Goal: Task Accomplishment & Management: Complete application form

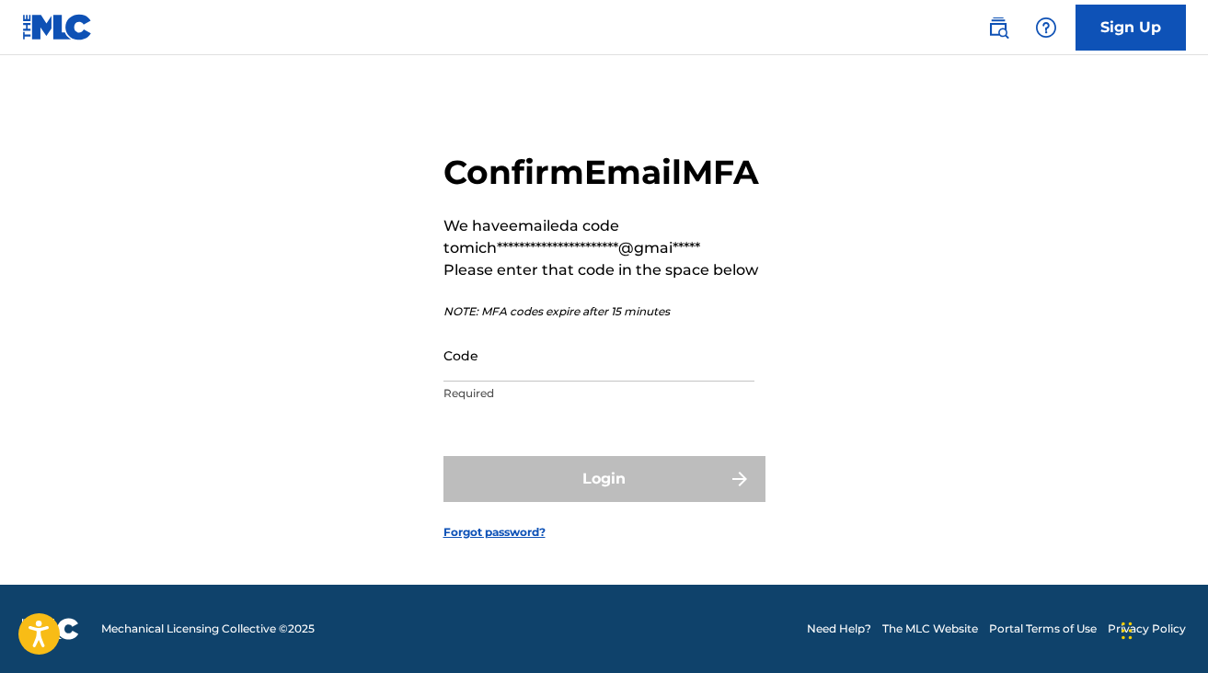
click at [498, 382] on input "Code" at bounding box center [598, 355] width 311 height 52
paste input "806111"
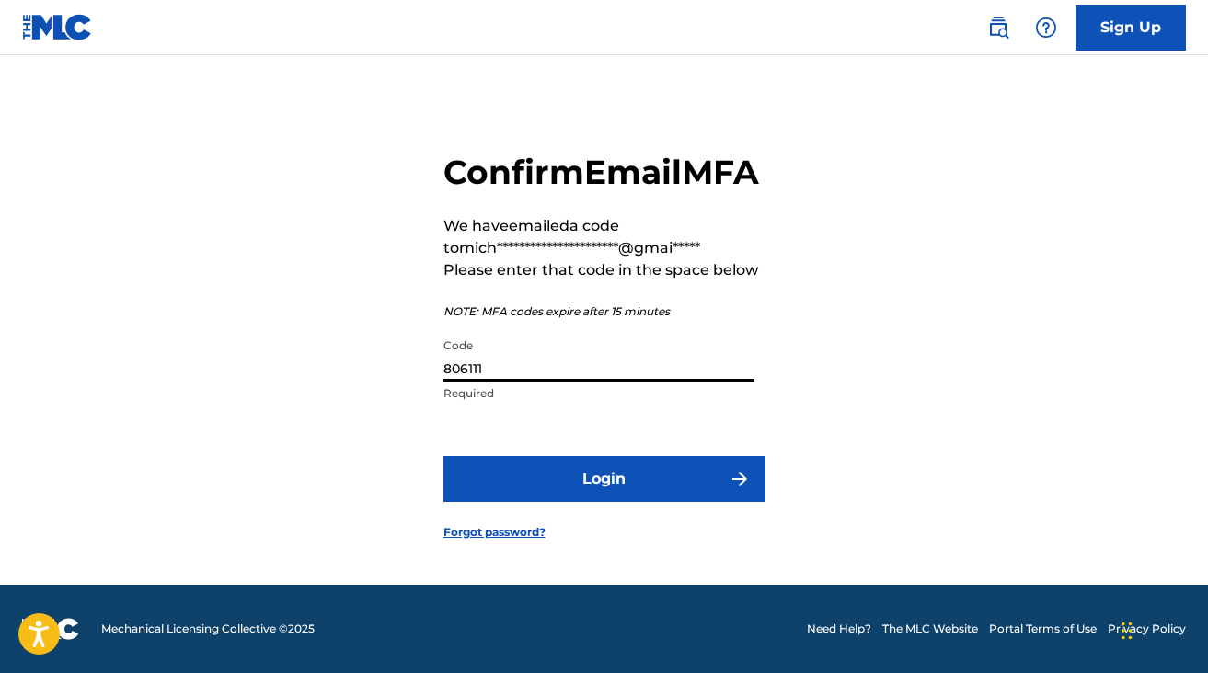
type input "806111"
click at [561, 502] on button "Login" at bounding box center [604, 479] width 322 height 46
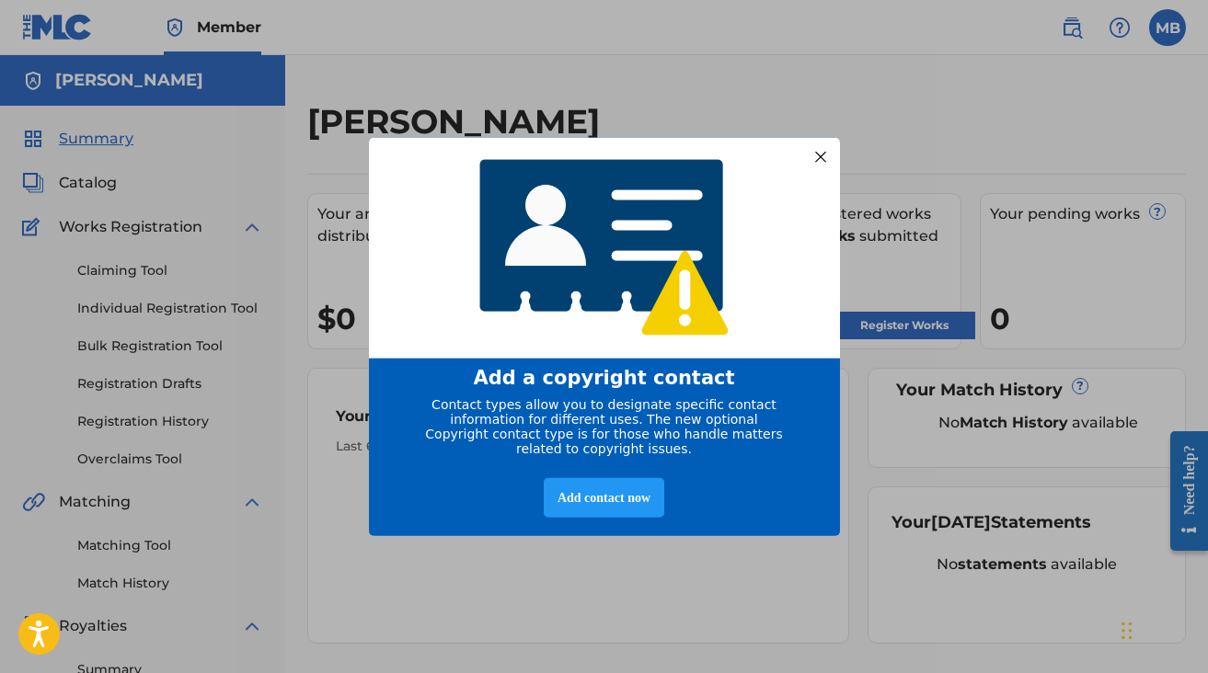
click at [819, 144] on div at bounding box center [820, 156] width 24 height 24
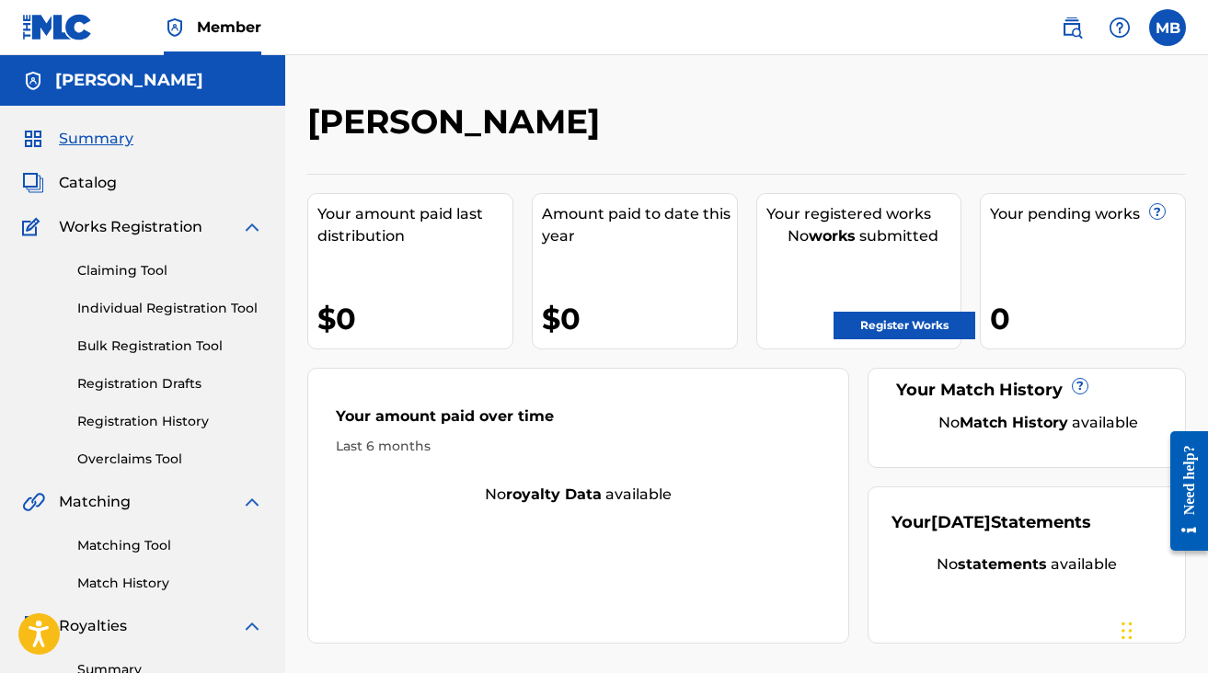
click at [897, 336] on link "Register Works" at bounding box center [904, 326] width 142 height 28
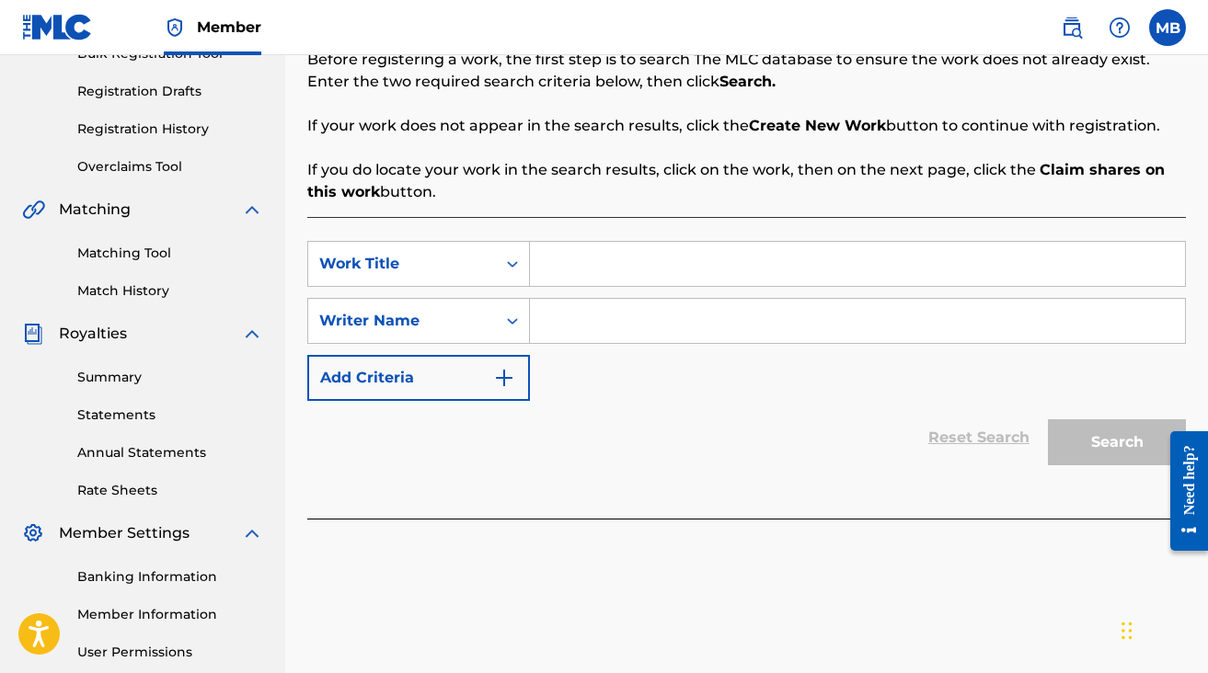
scroll to position [372, 0]
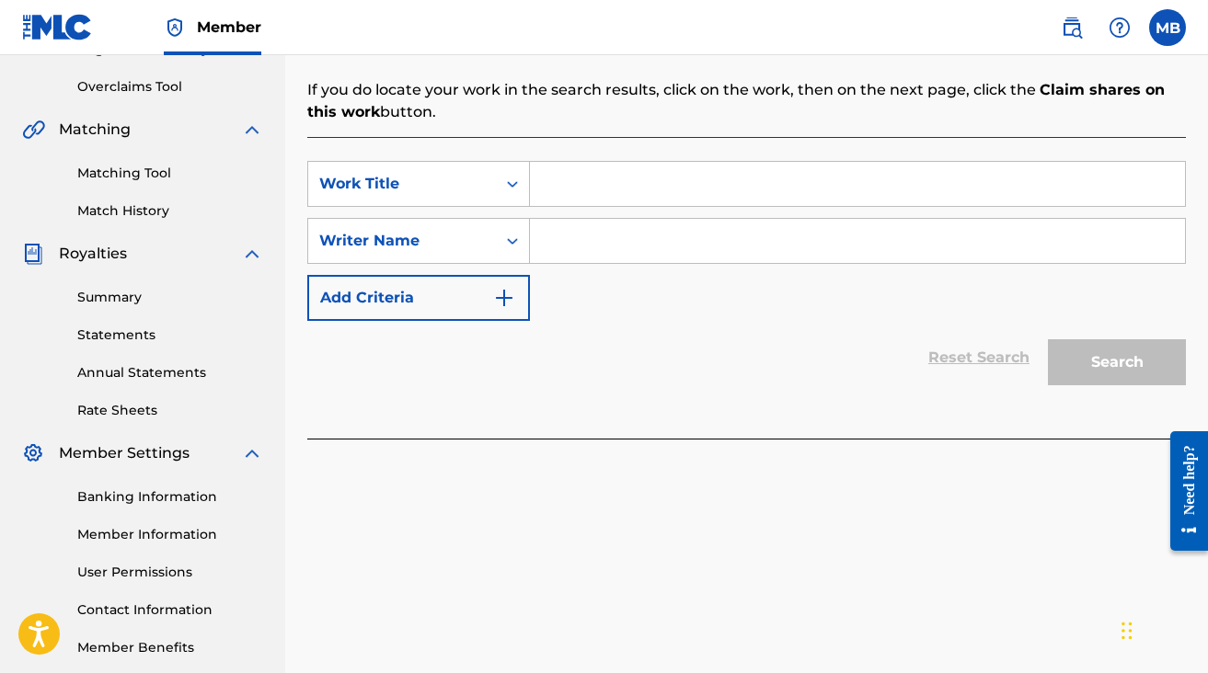
click at [558, 178] on input "Search Form" at bounding box center [857, 184] width 655 height 44
type input "Continuity"
click at [584, 231] on input "Search Form" at bounding box center [857, 241] width 655 height 44
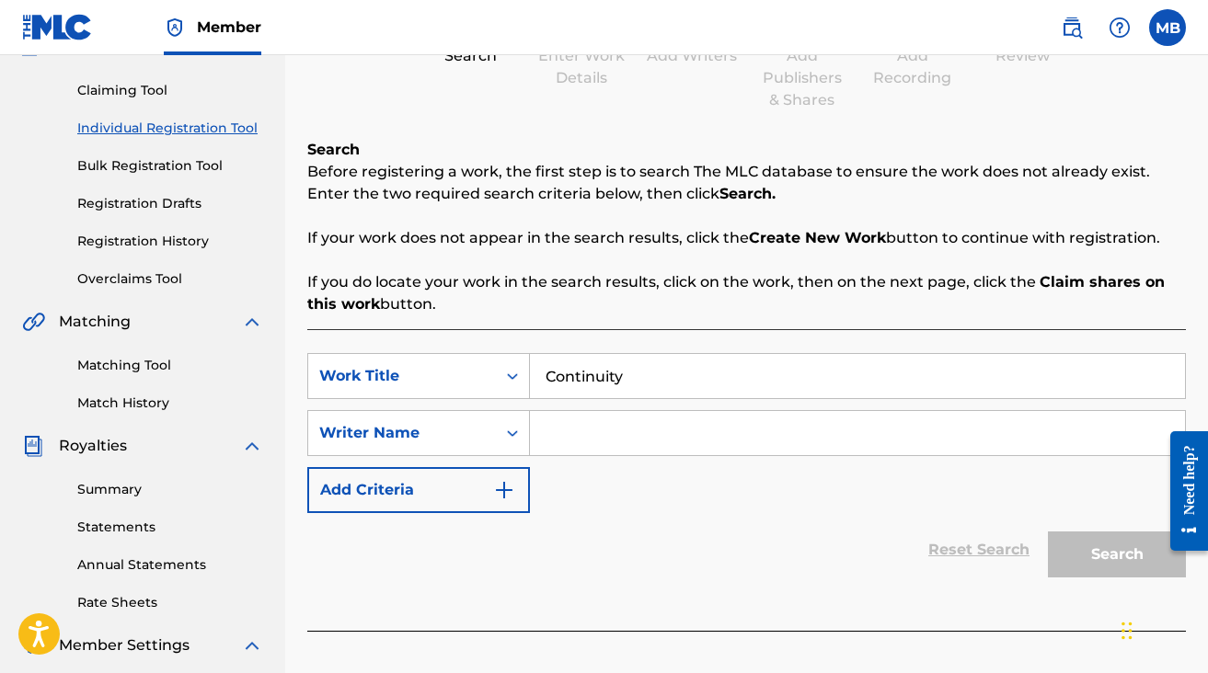
scroll to position [165, 0]
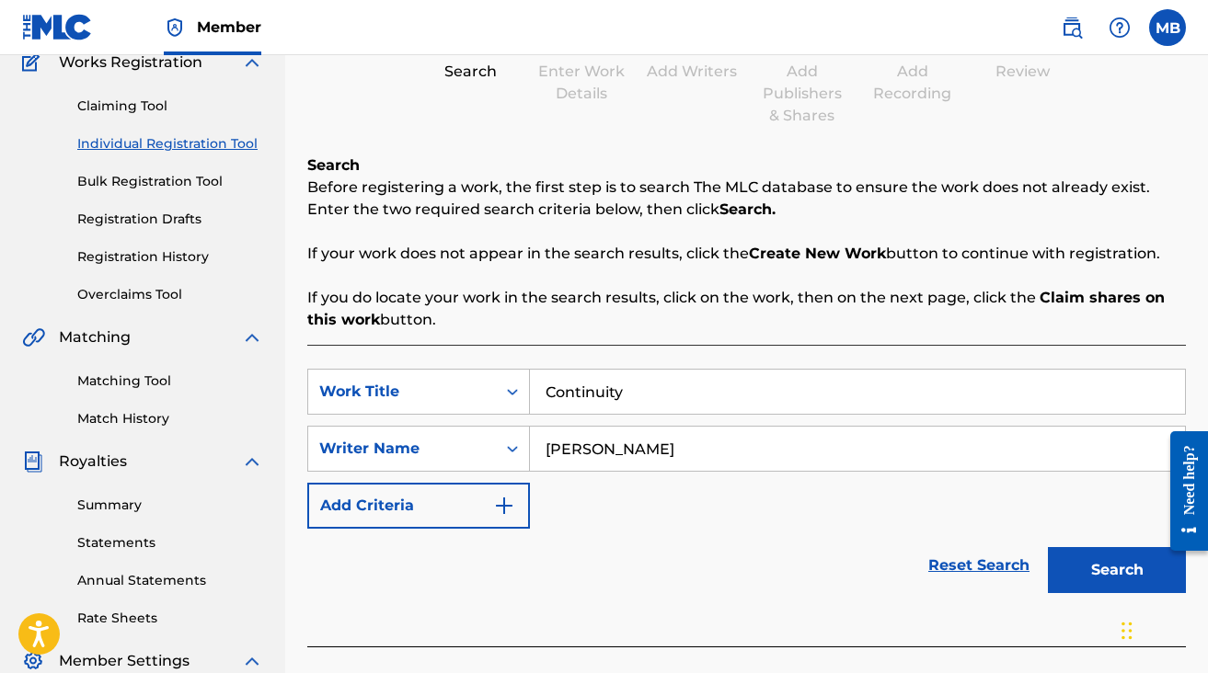
type input "[PERSON_NAME]"
click at [1094, 567] on button "Search" at bounding box center [1117, 570] width 138 height 46
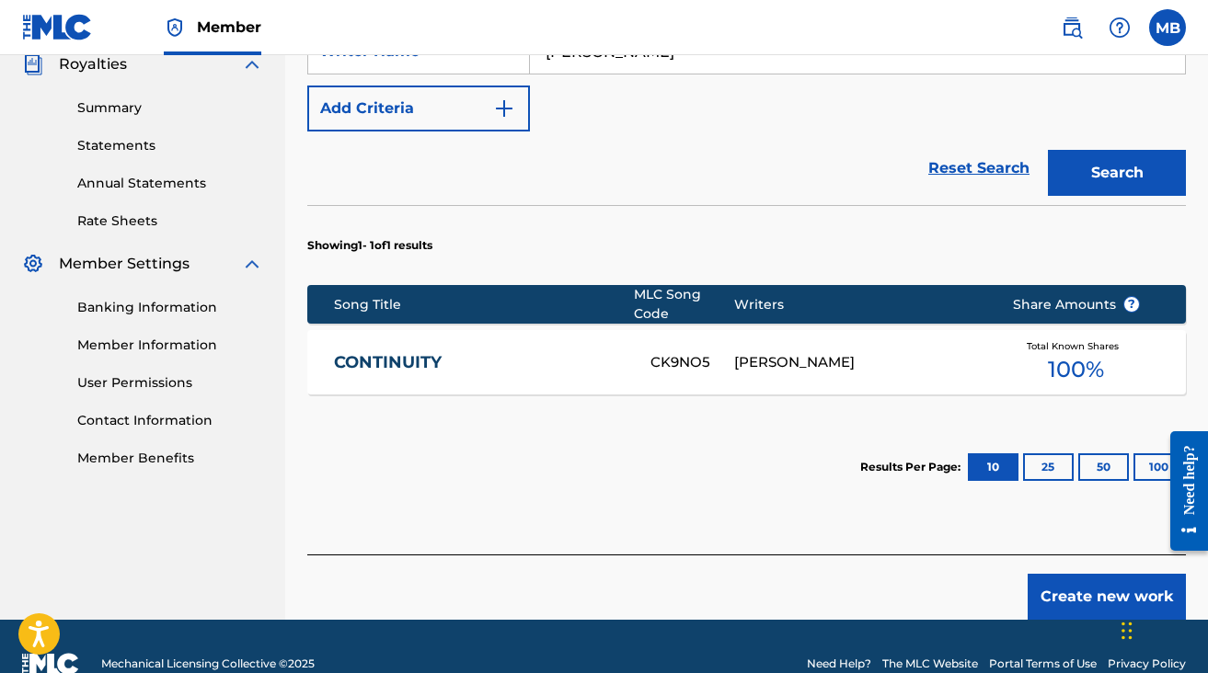
scroll to position [591, 0]
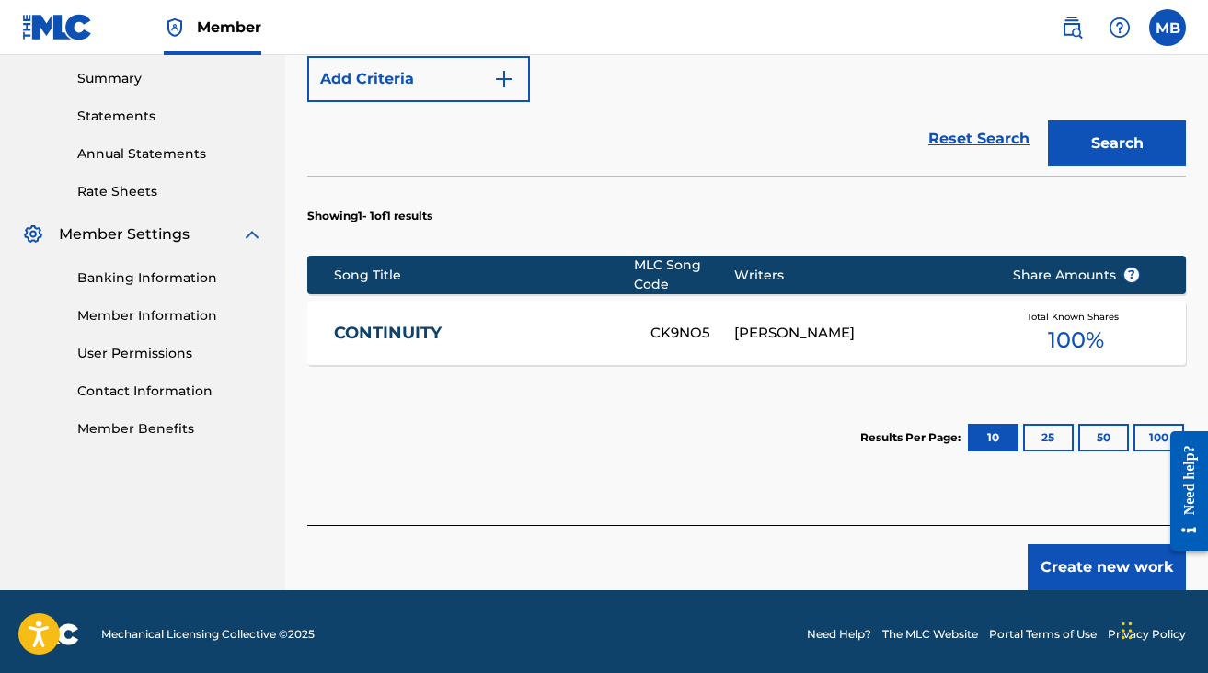
click at [808, 325] on div "[PERSON_NAME]" at bounding box center [859, 333] width 250 height 21
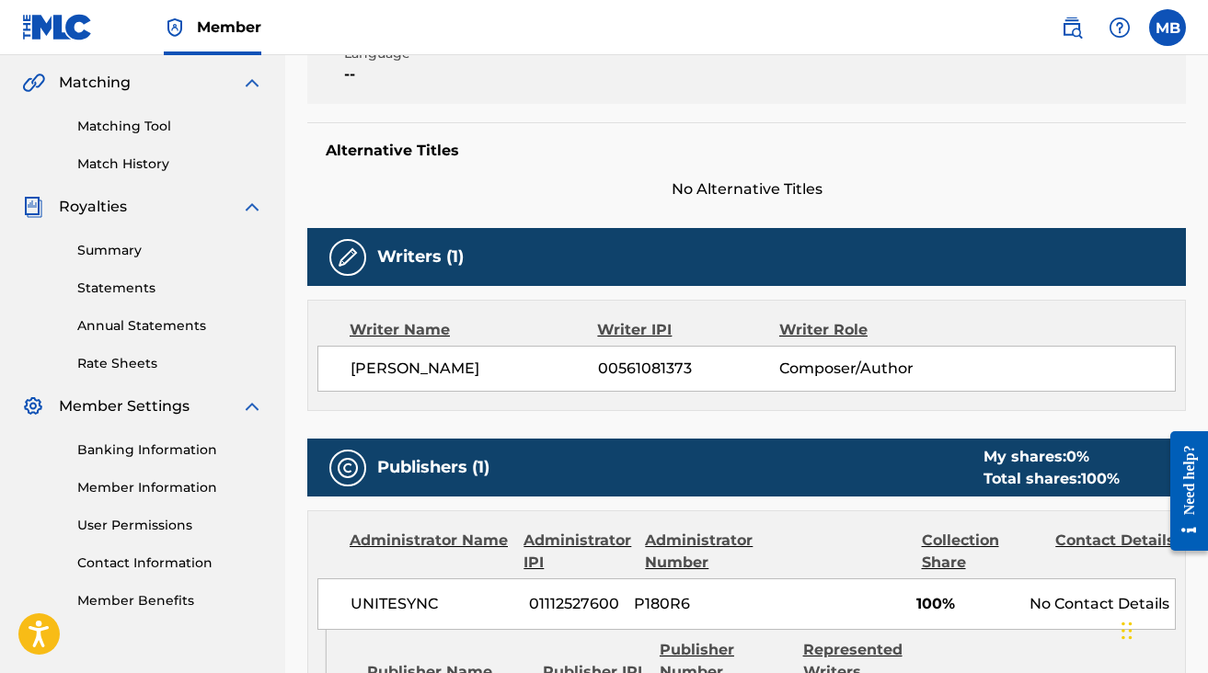
scroll to position [10, 0]
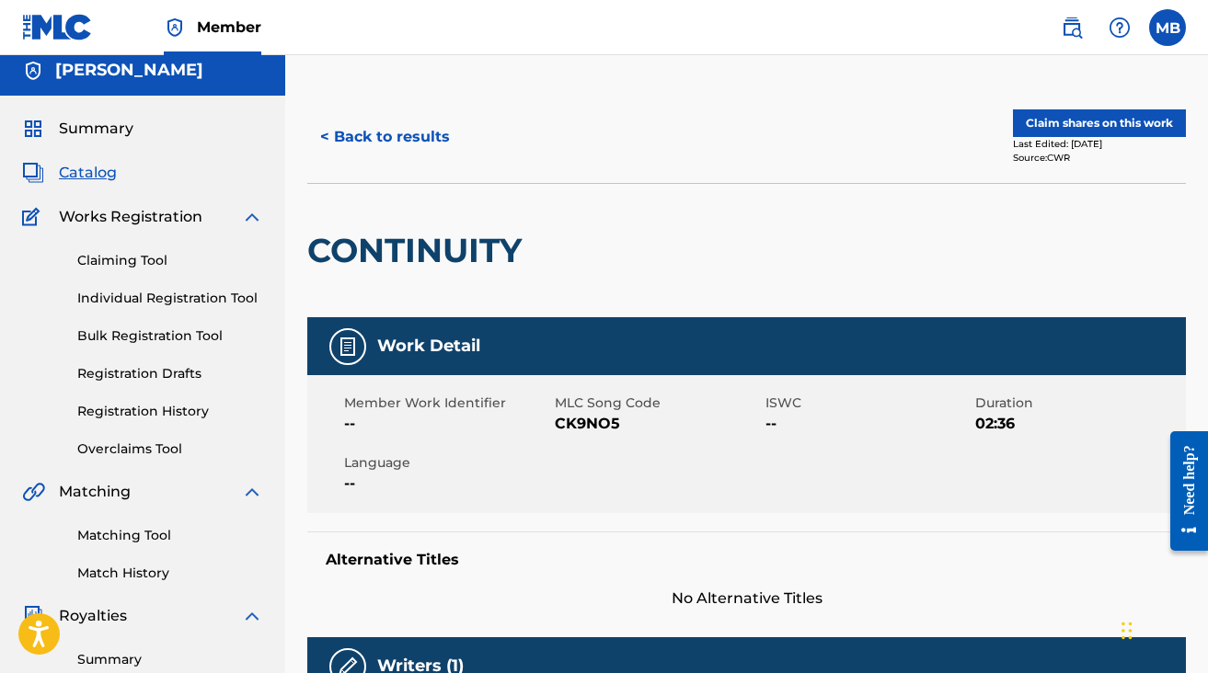
click at [1055, 113] on button "Claim shares on this work" at bounding box center [1099, 123] width 173 height 28
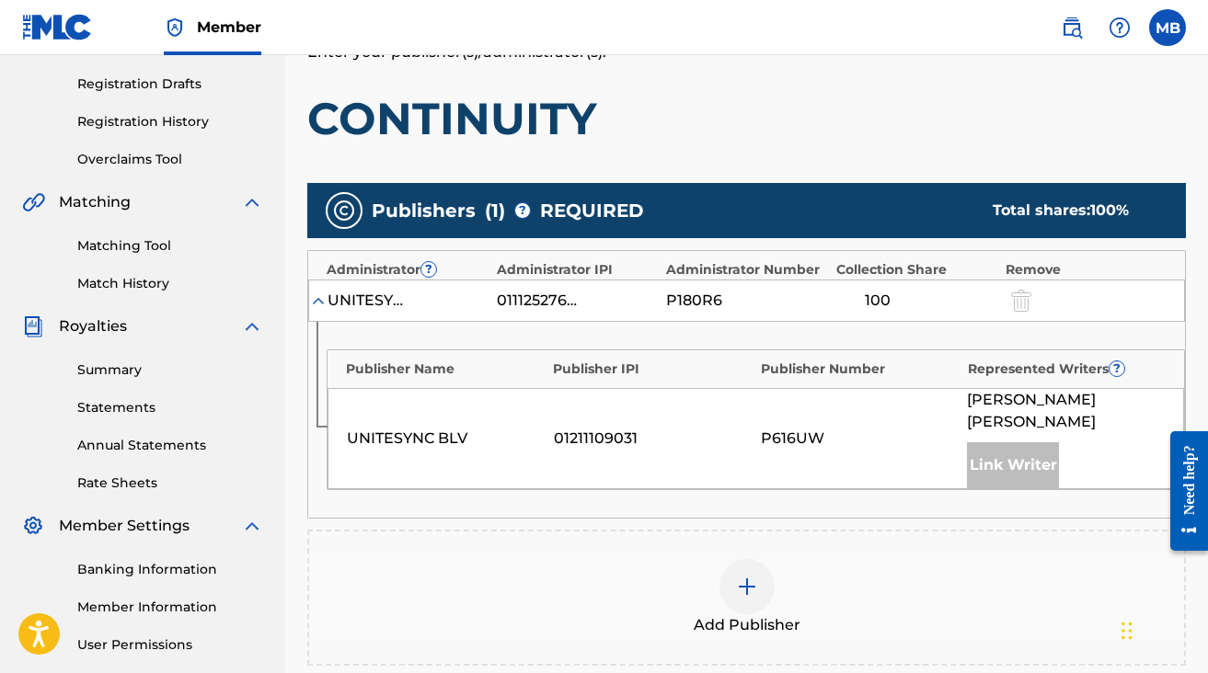
scroll to position [377, 0]
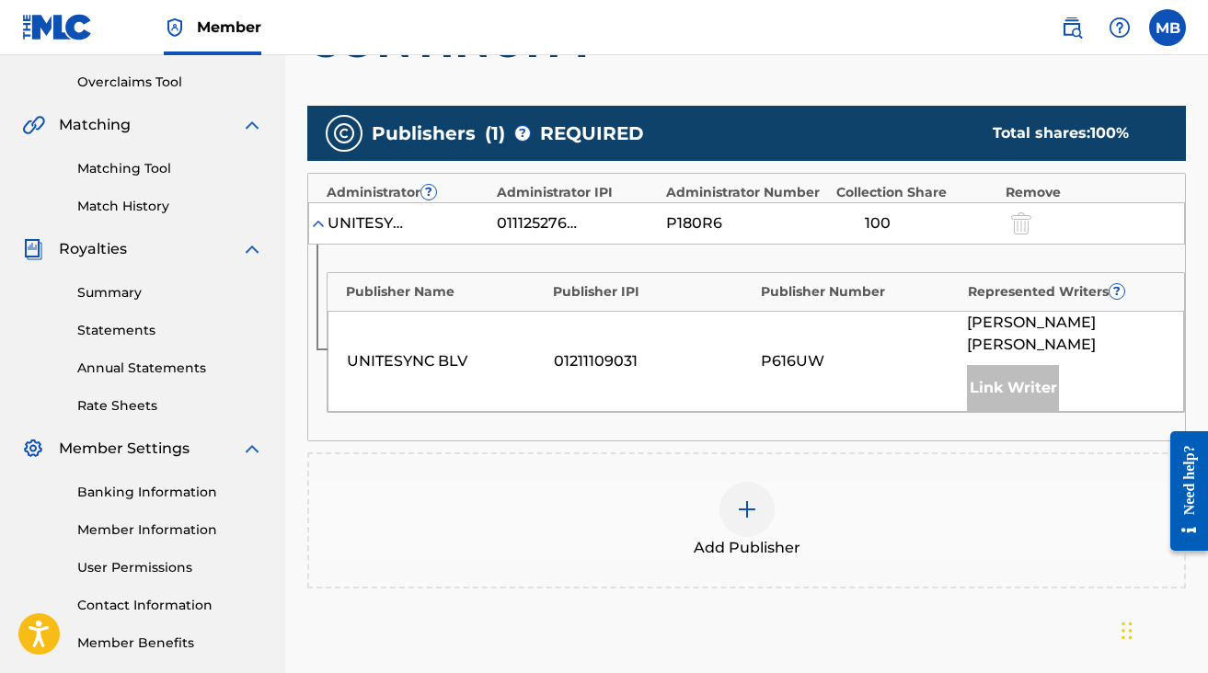
click at [869, 214] on div "100" at bounding box center [877, 223] width 83 height 22
click at [1023, 386] on div "Link Writer" at bounding box center [1013, 388] width 92 height 46
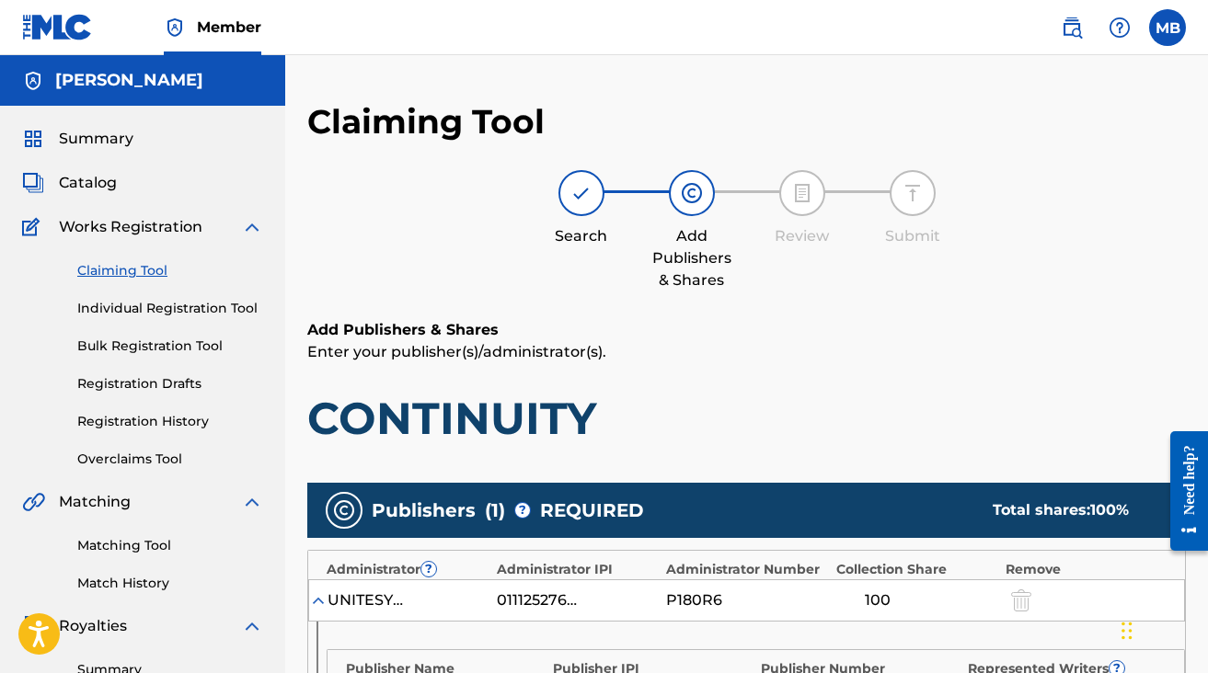
scroll to position [0, 0]
click at [693, 187] on img at bounding box center [692, 193] width 22 height 22
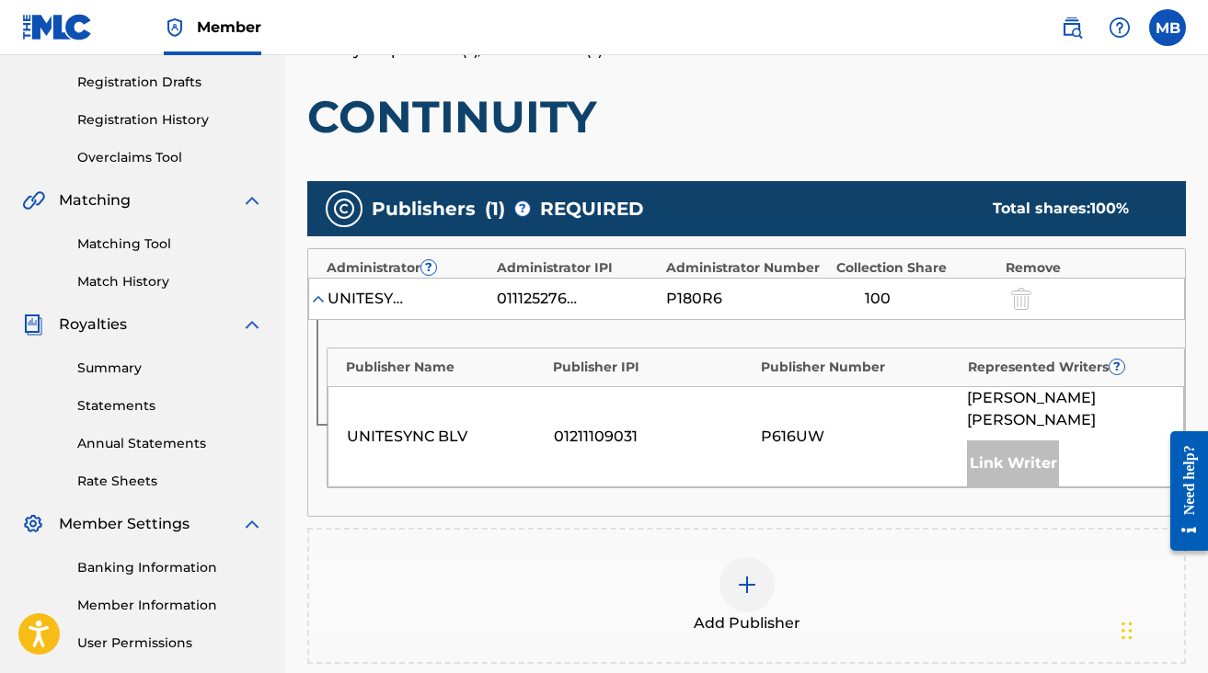
scroll to position [260, 0]
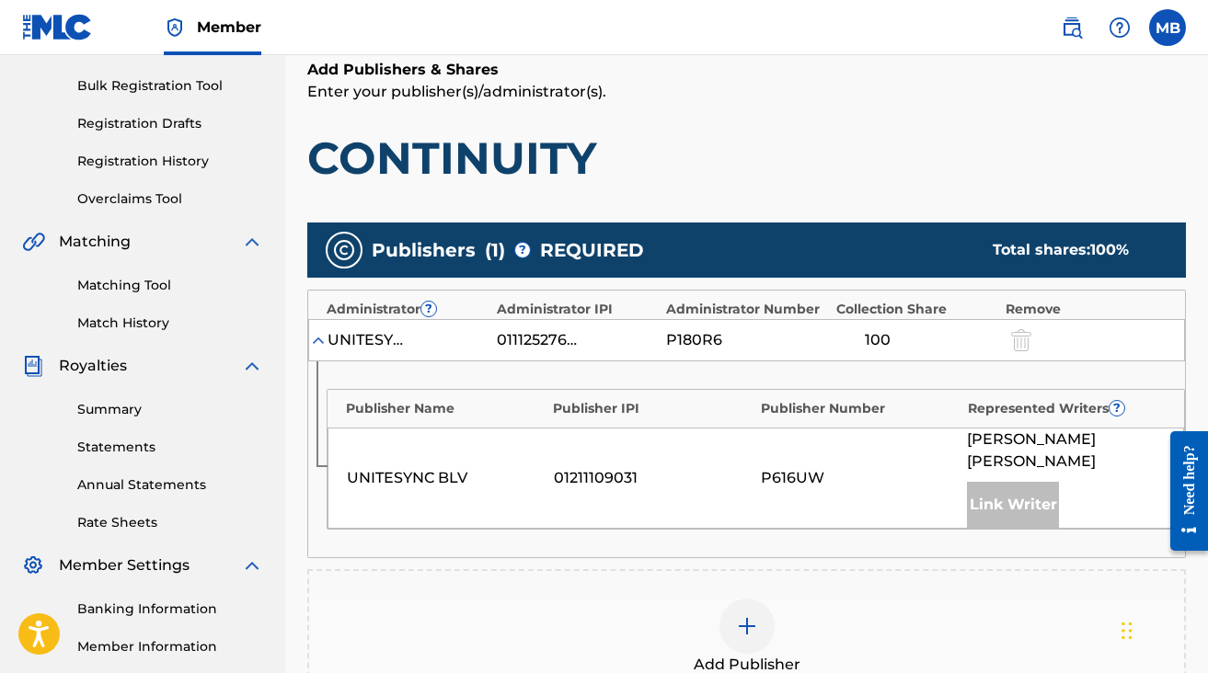
click at [1004, 510] on div "Link Writer" at bounding box center [1013, 505] width 92 height 46
click at [885, 344] on div "100" at bounding box center [877, 340] width 83 height 22
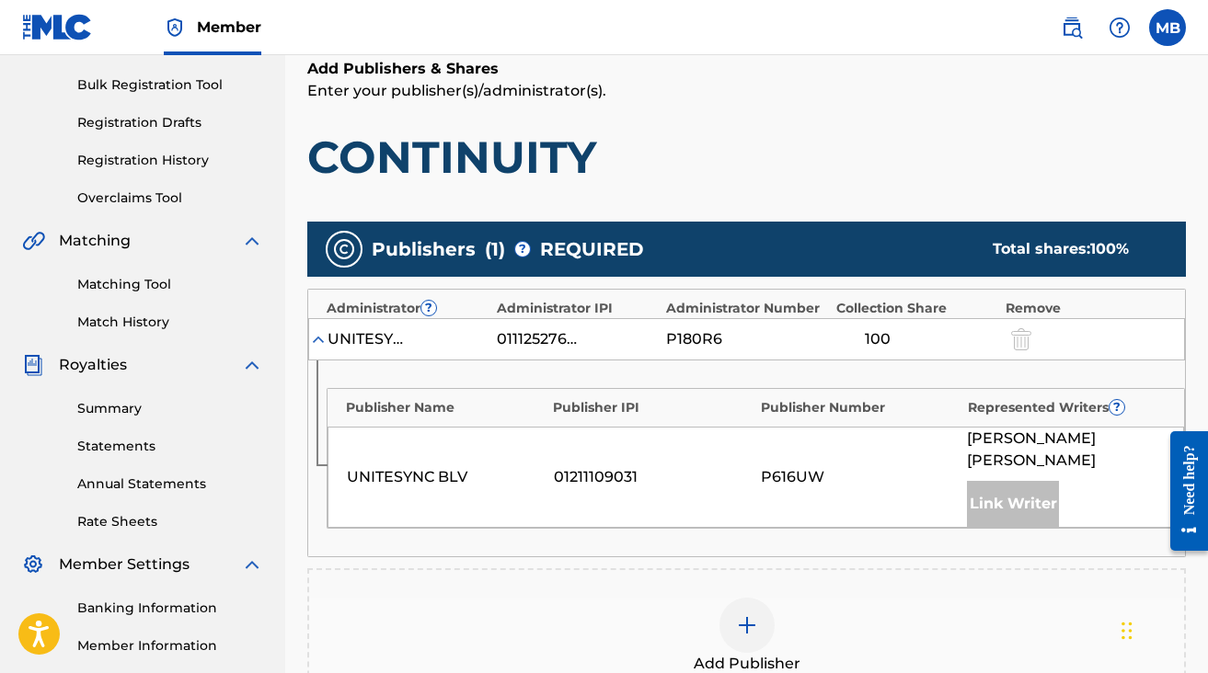
scroll to position [265, 0]
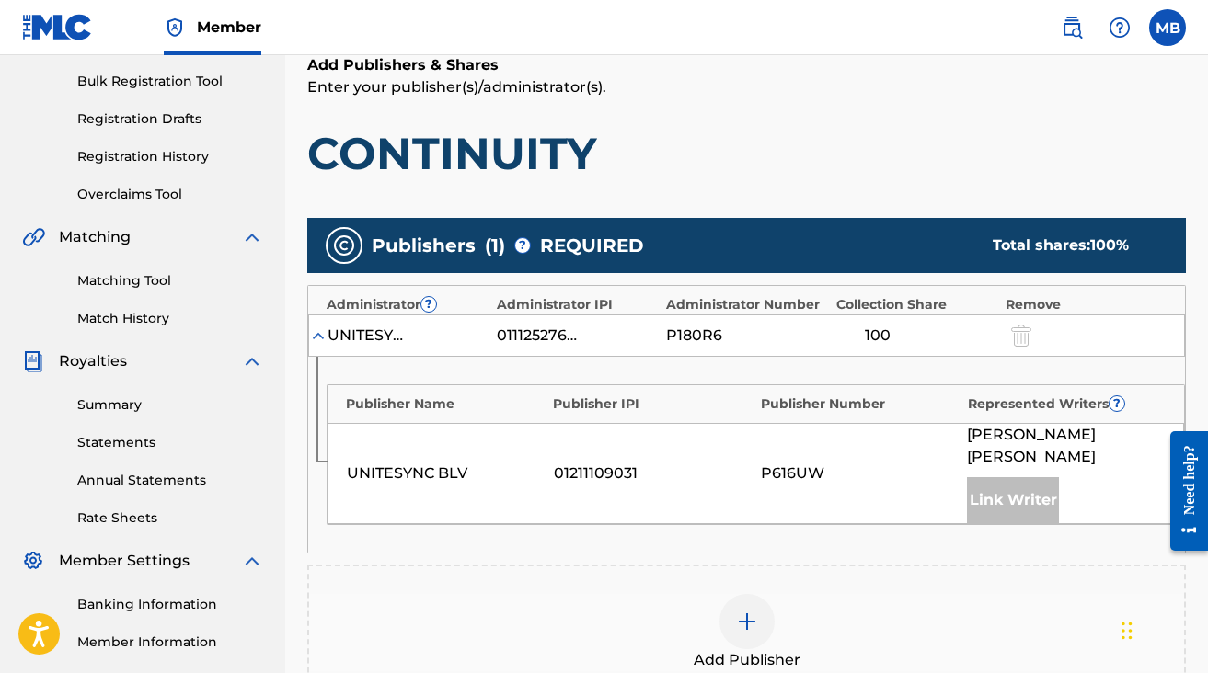
click at [430, 246] on span "Publishers" at bounding box center [424, 246] width 104 height 28
click at [353, 419] on div "Publisher Name Publisher IPI Publisher Number Represented Writers ? UNITESYNC B…" at bounding box center [756, 454] width 858 height 141
click at [315, 327] on img at bounding box center [318, 336] width 18 height 18
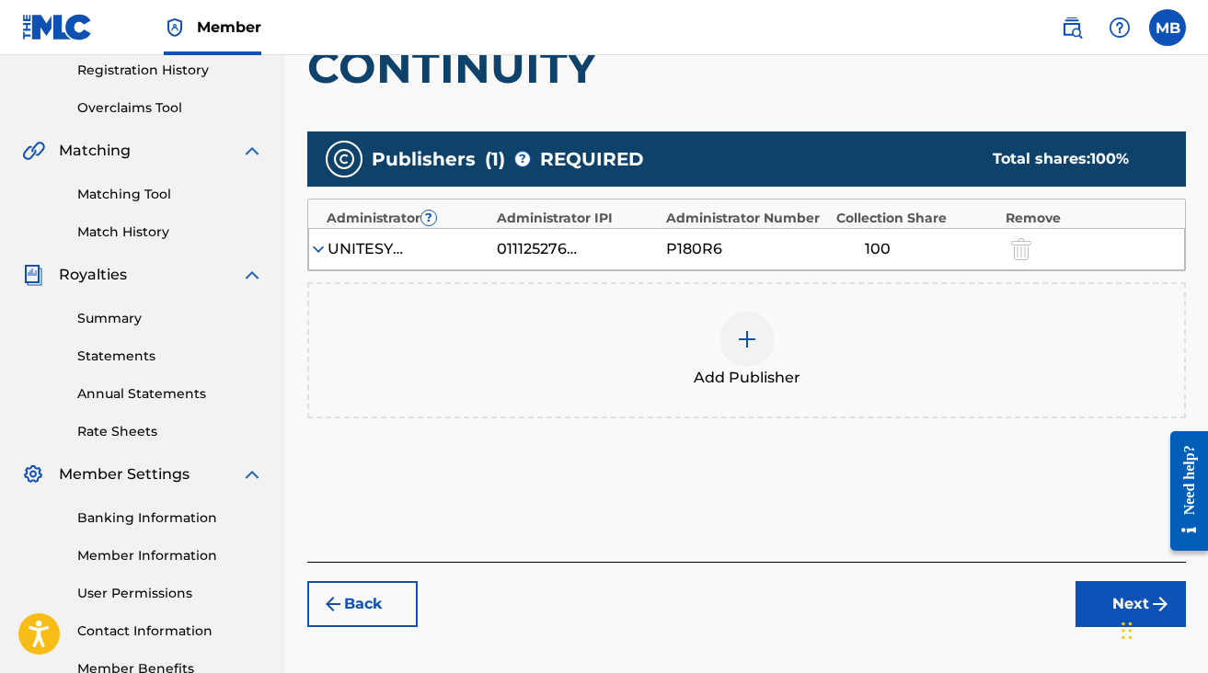
scroll to position [318, 0]
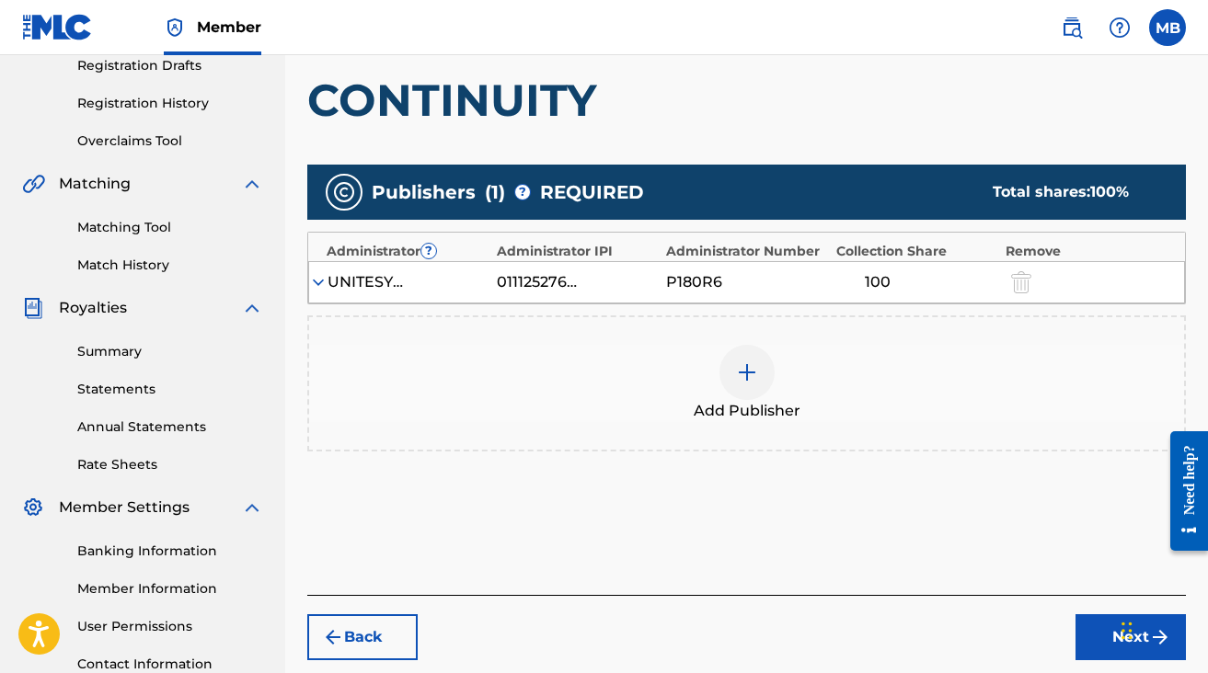
click at [315, 286] on img at bounding box center [318, 282] width 18 height 18
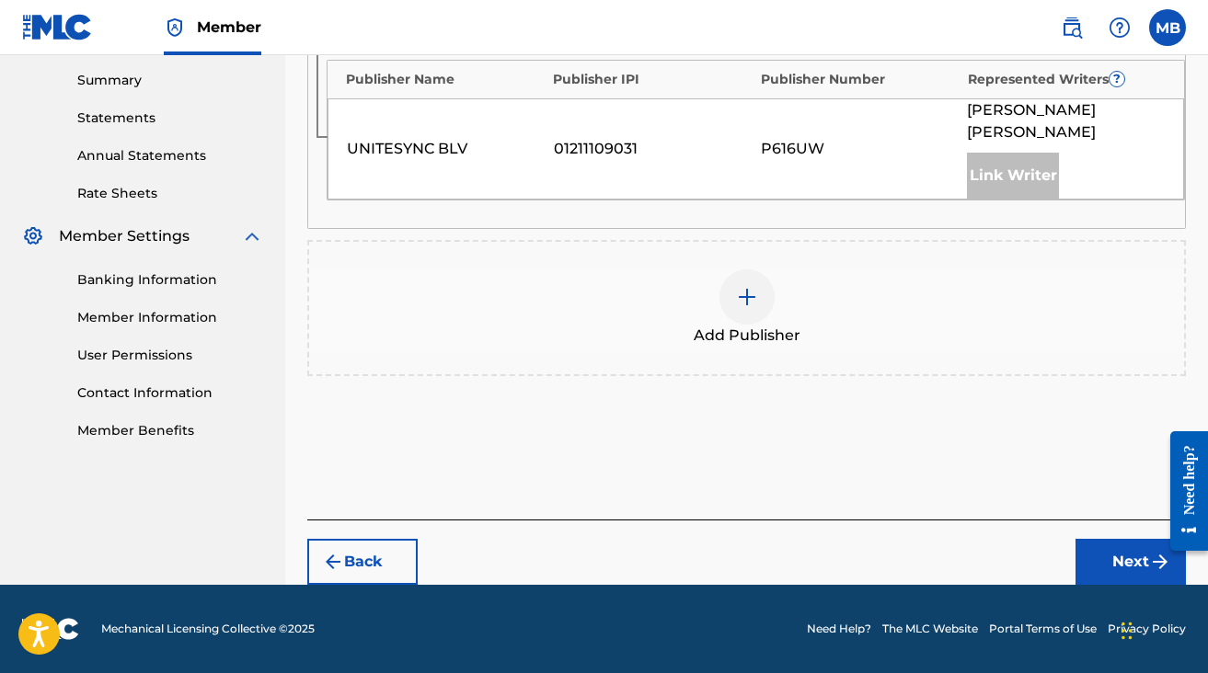
scroll to position [589, 0]
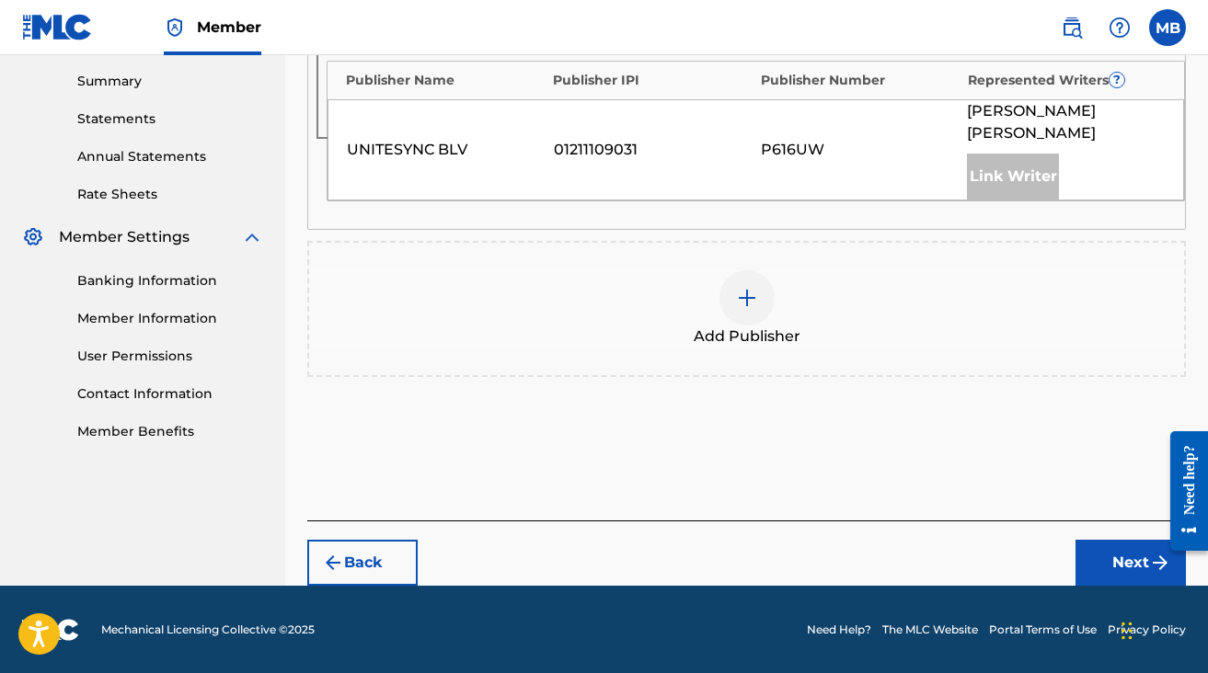
click at [1146, 571] on button "Next" at bounding box center [1130, 563] width 110 height 46
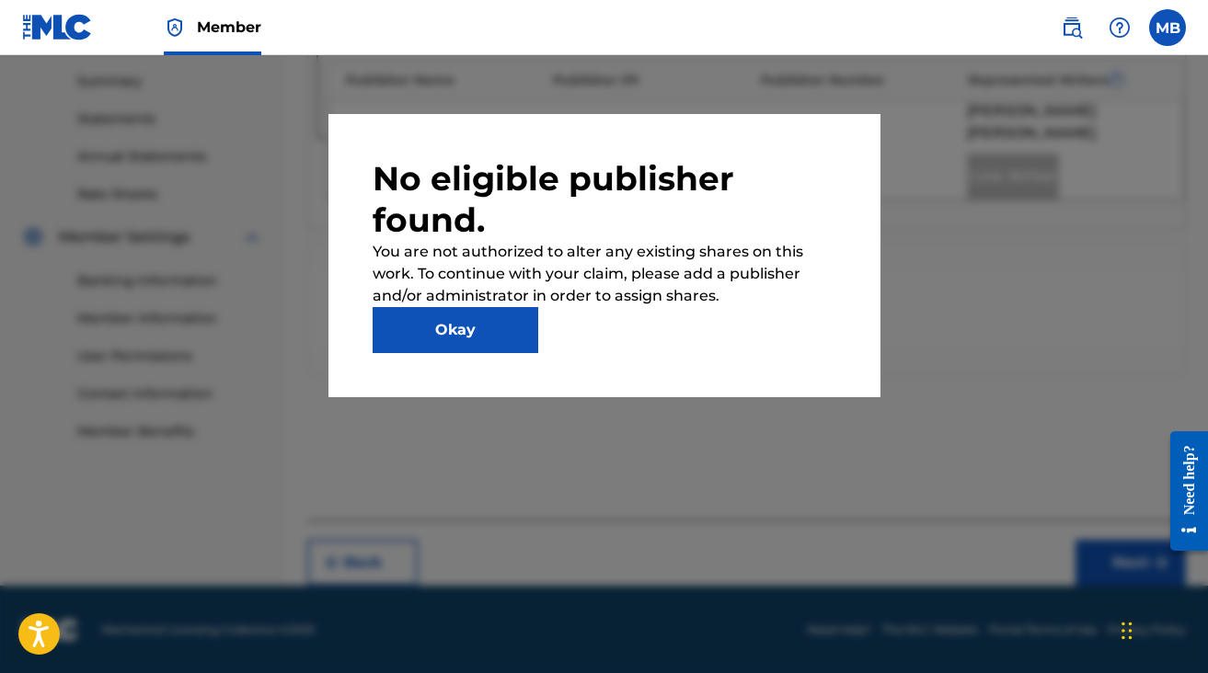
click at [506, 327] on button "Okay" at bounding box center [455, 330] width 166 height 46
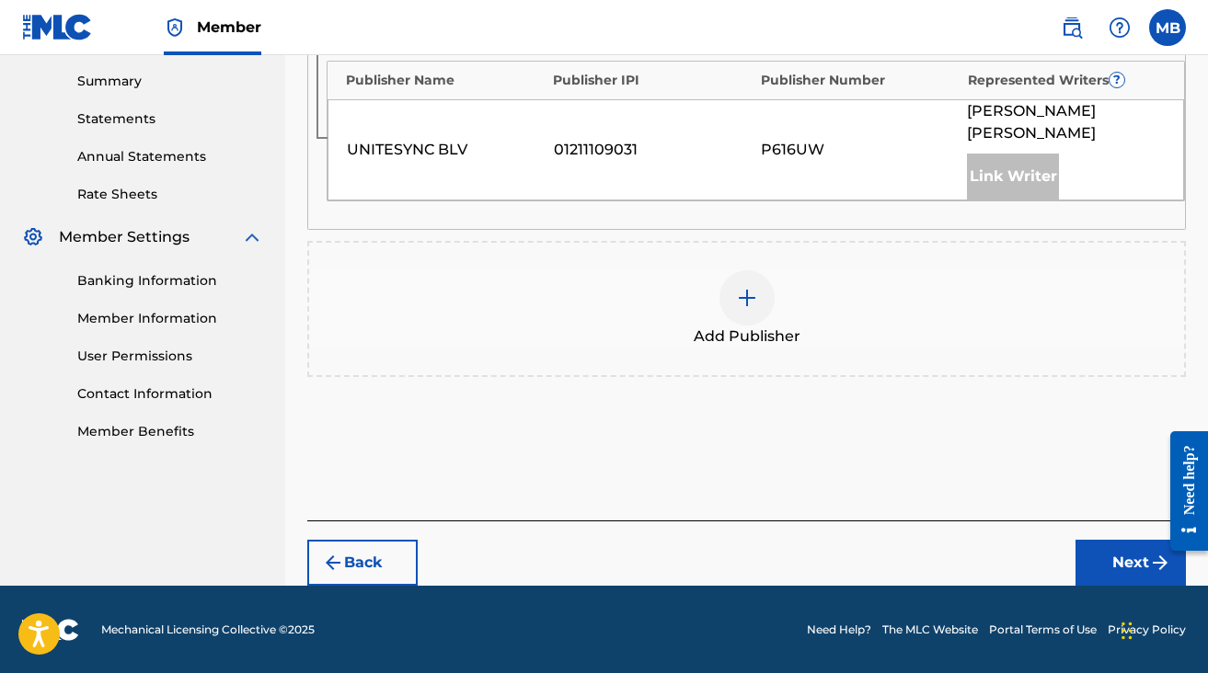
click at [745, 306] on img at bounding box center [747, 298] width 22 height 22
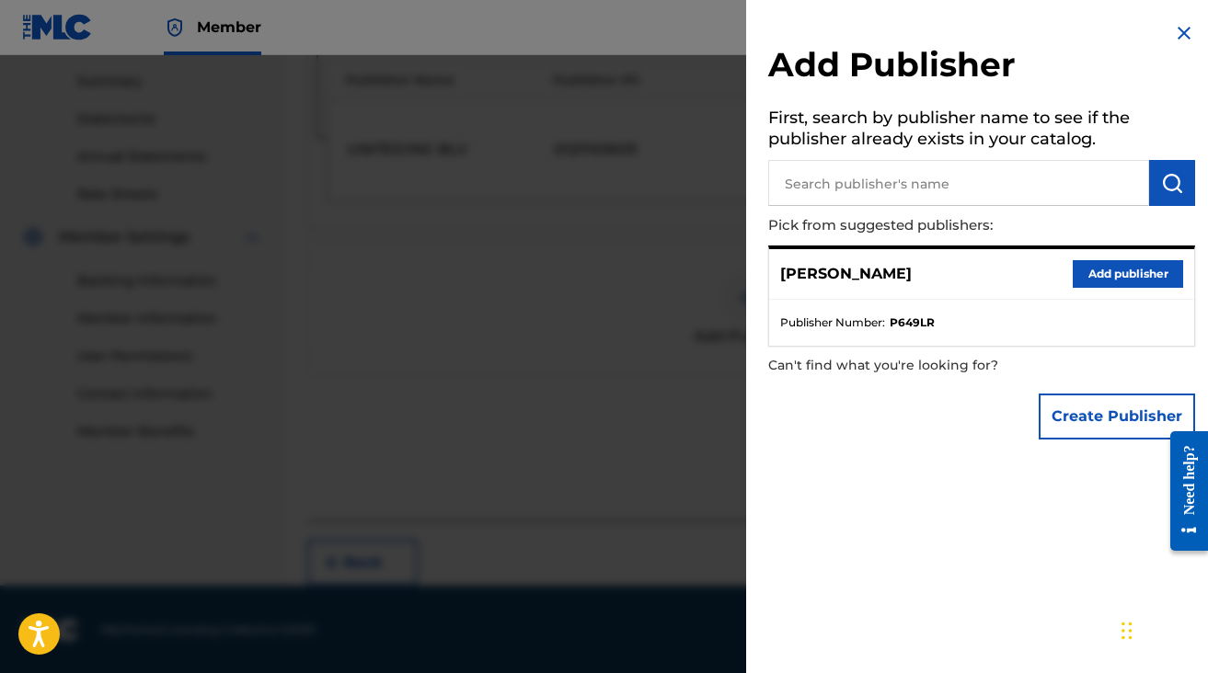
click at [1107, 282] on button "Add publisher" at bounding box center [1127, 274] width 110 height 28
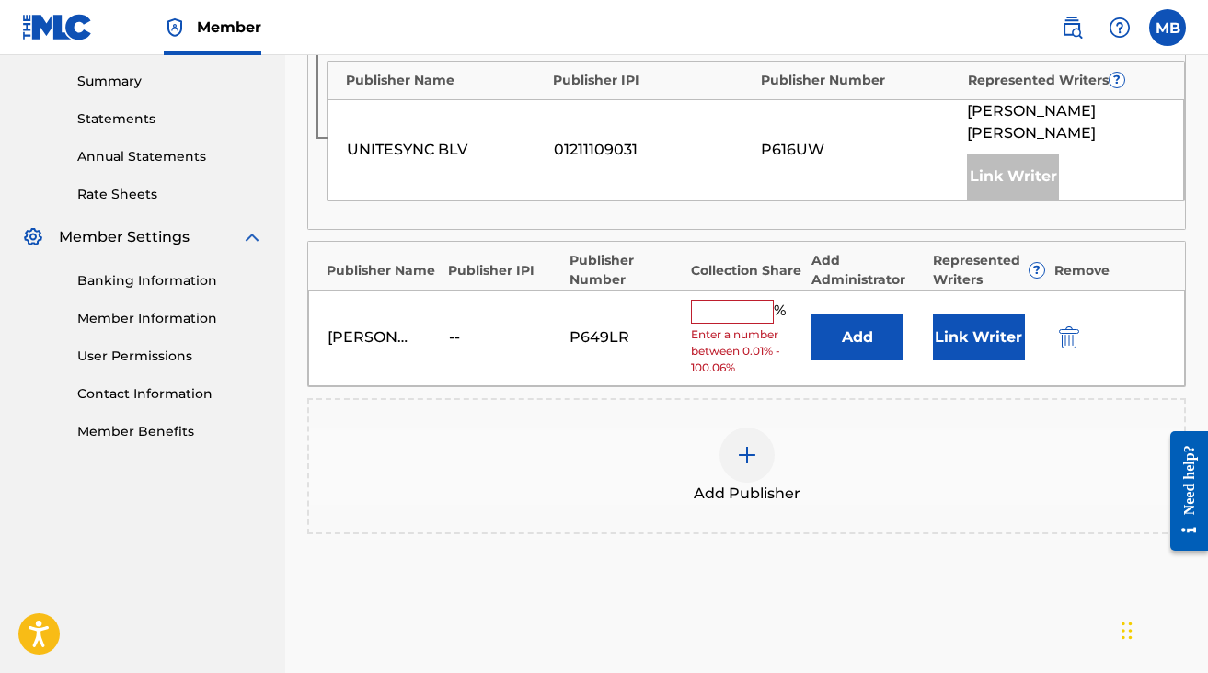
click at [726, 304] on input "text" at bounding box center [732, 312] width 83 height 24
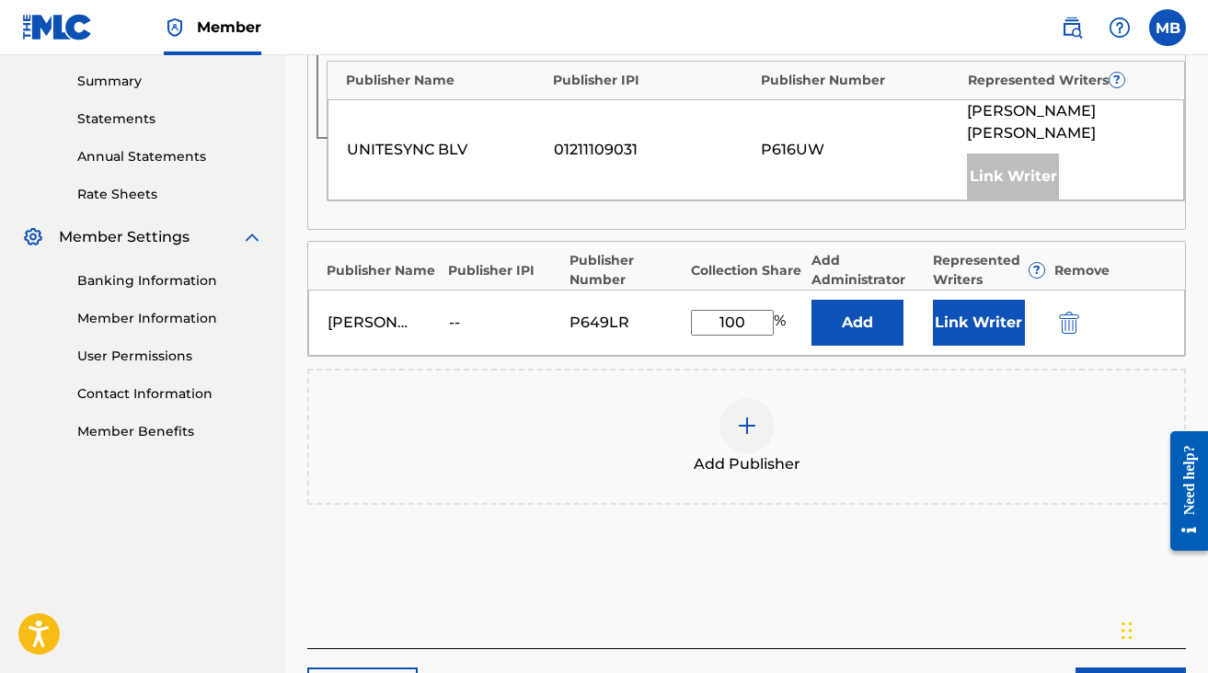
type input "100"
click at [736, 211] on div "Publisher Name Publisher IPI Publisher Number Represented Writers ? UNITESYNC B…" at bounding box center [746, 131] width 876 height 196
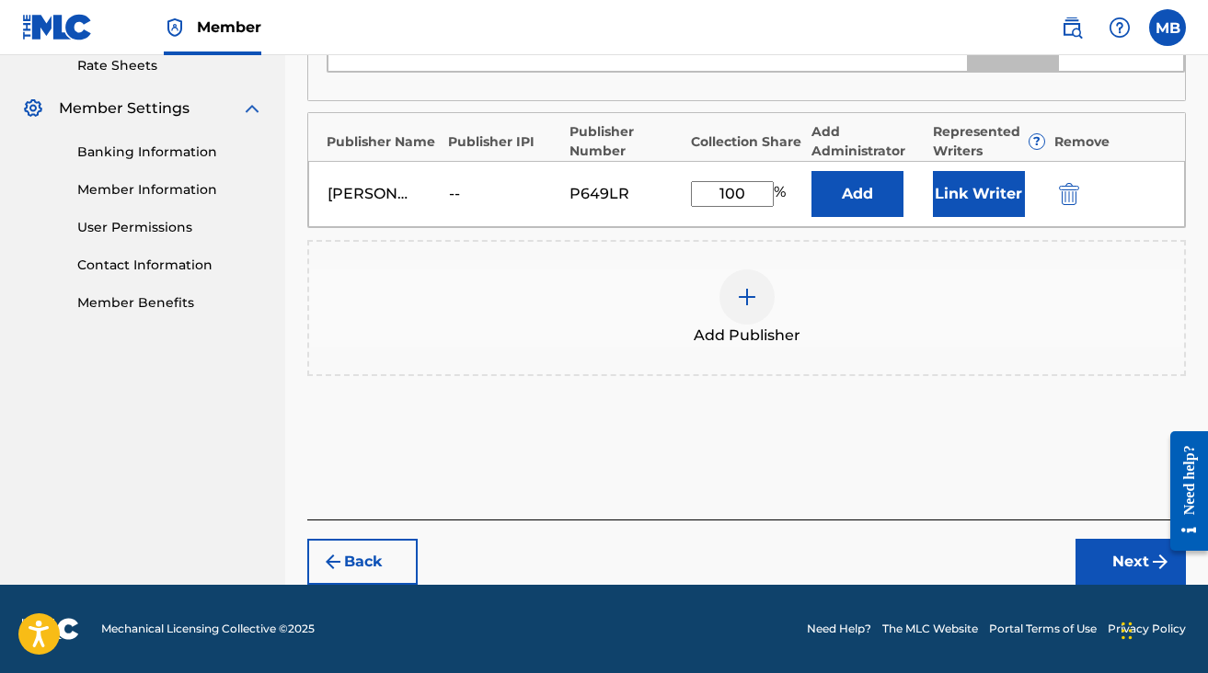
scroll to position [716, 0]
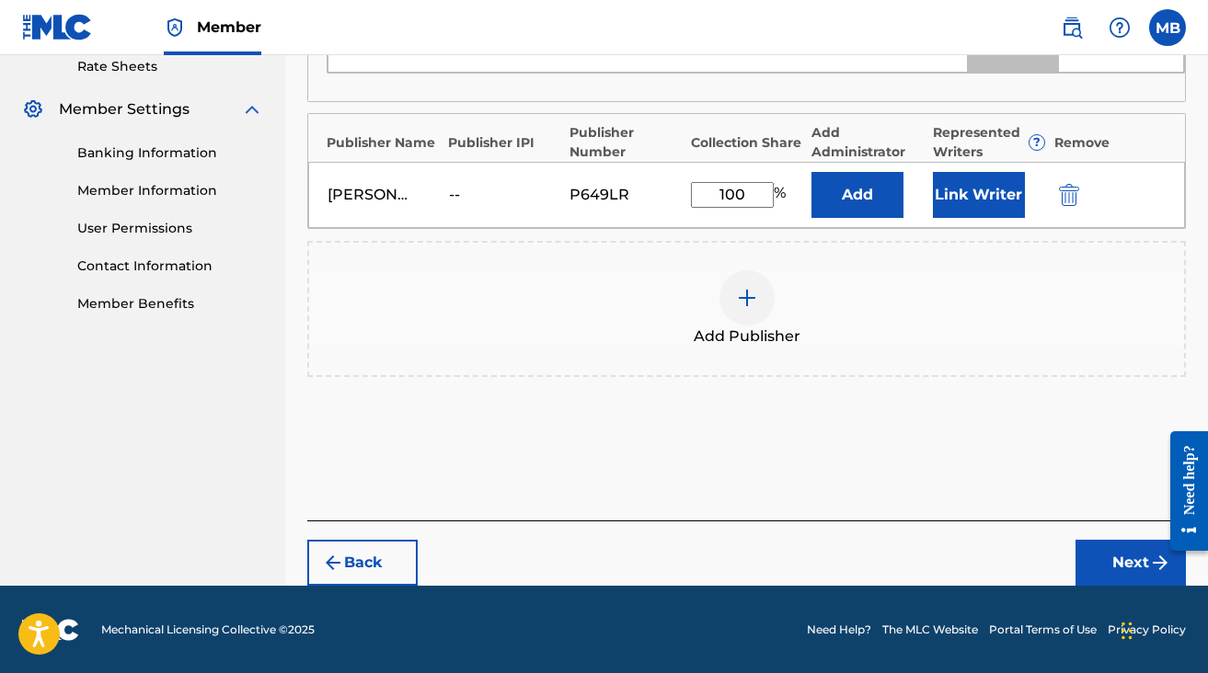
click at [1106, 555] on button "Next" at bounding box center [1130, 563] width 110 height 46
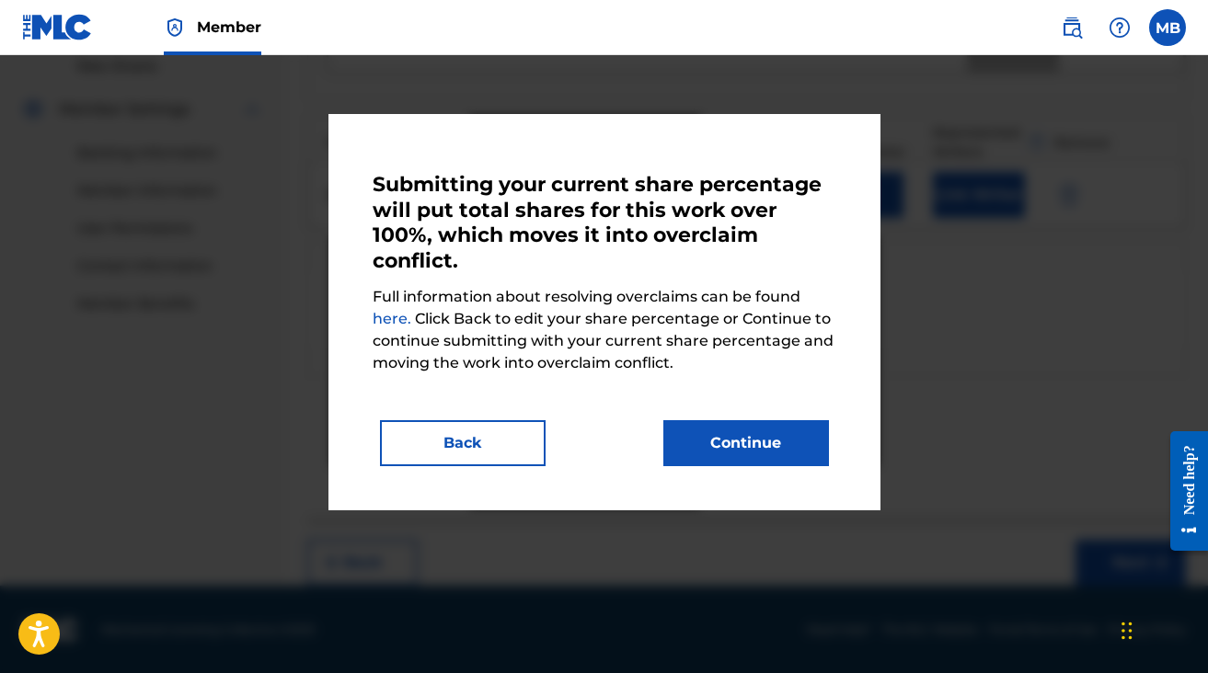
click at [454, 449] on button "Back" at bounding box center [463, 443] width 166 height 46
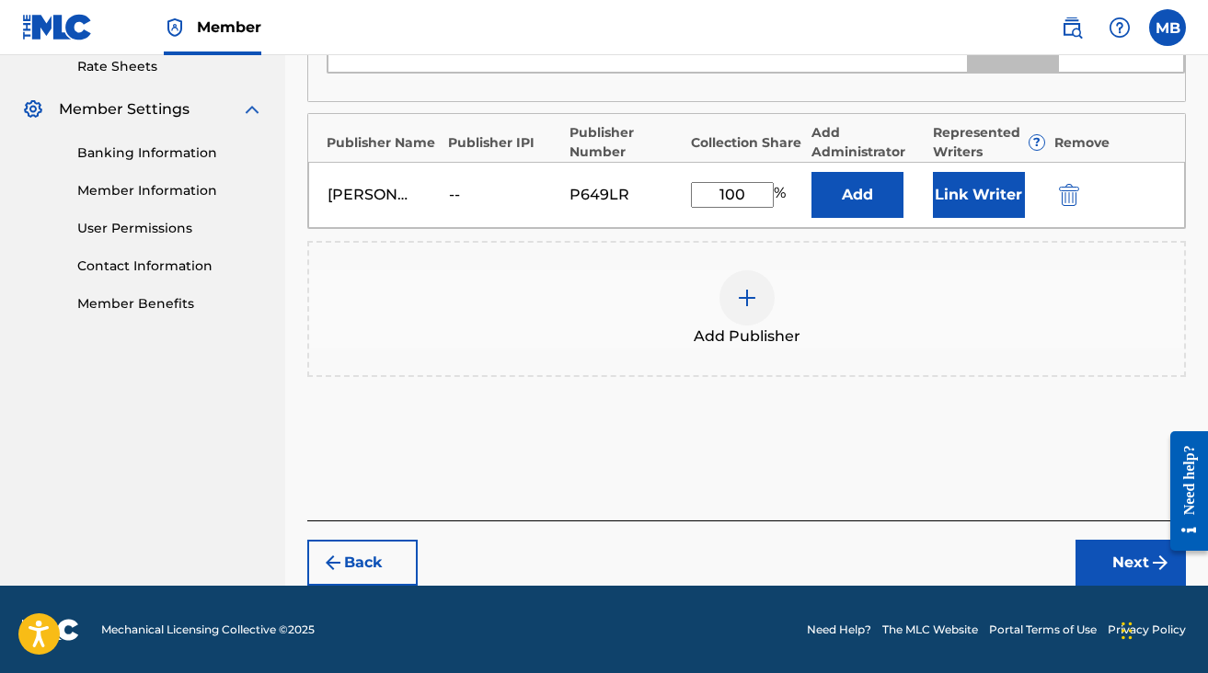
click at [1129, 545] on button "Next" at bounding box center [1130, 563] width 110 height 46
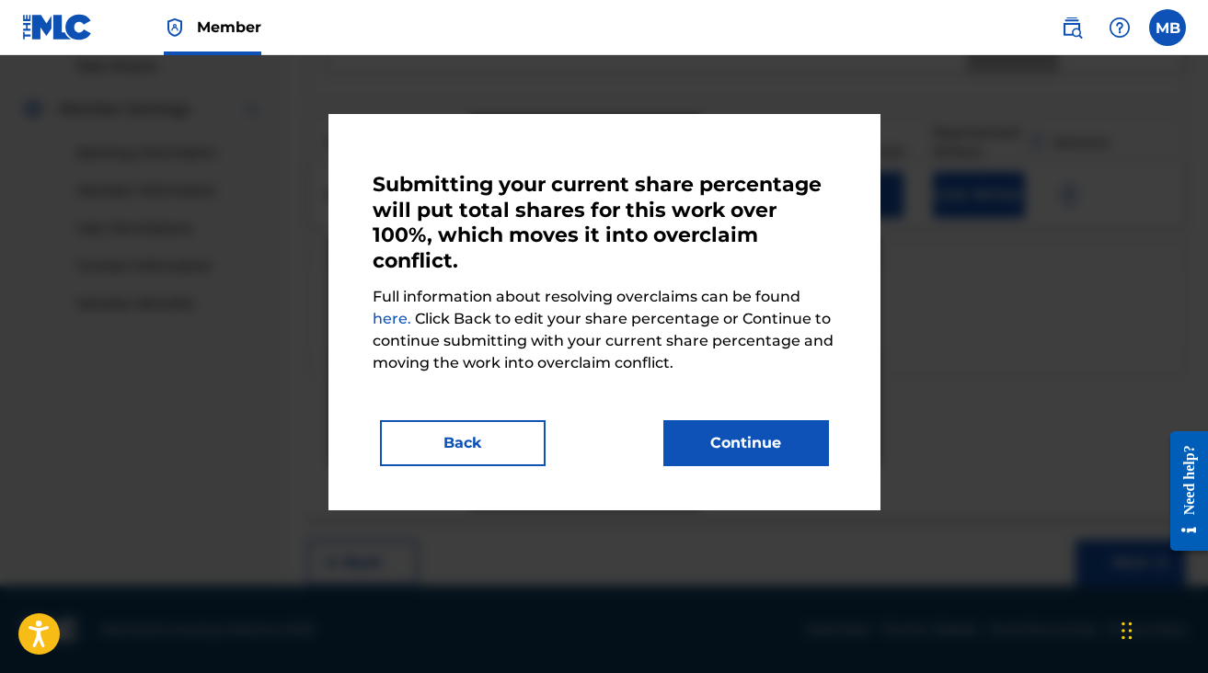
click at [776, 428] on button "Continue" at bounding box center [746, 443] width 166 height 46
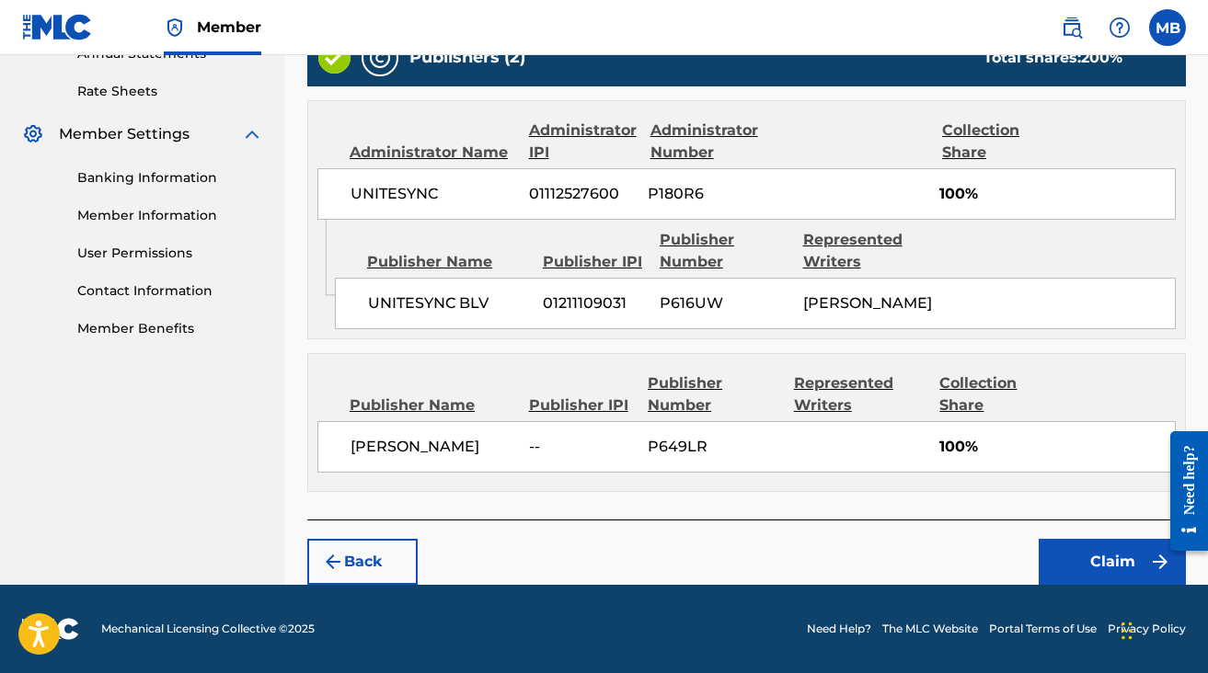
scroll to position [733, 0]
click at [1082, 558] on button "Claim" at bounding box center [1111, 562] width 147 height 46
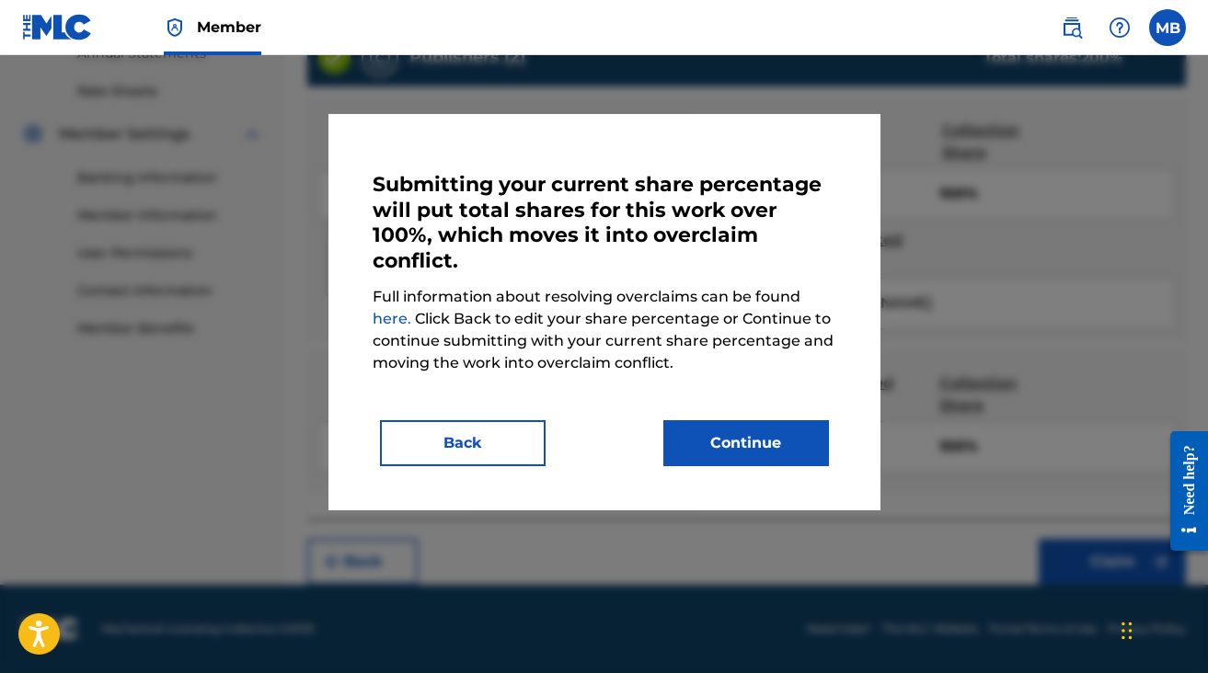
click at [785, 426] on button "Continue" at bounding box center [746, 443] width 166 height 46
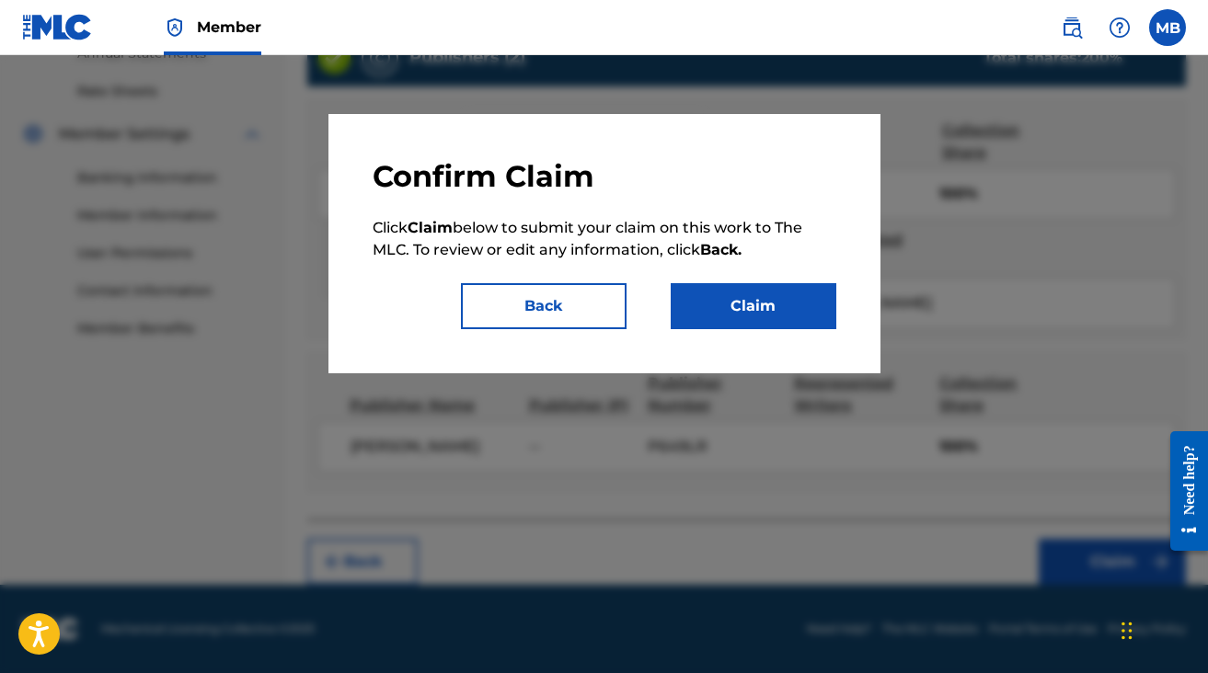
click at [734, 292] on button "Claim" at bounding box center [753, 306] width 166 height 46
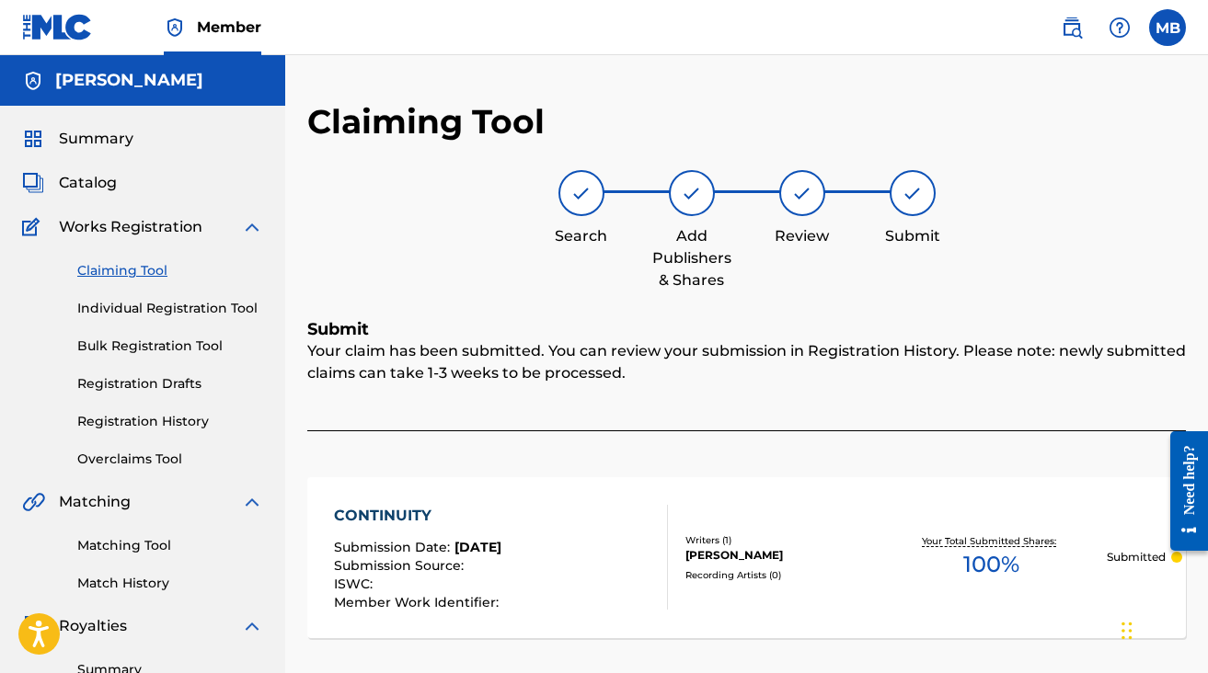
scroll to position [0, 0]
click at [113, 267] on link "Claiming Tool" at bounding box center [170, 270] width 186 height 19
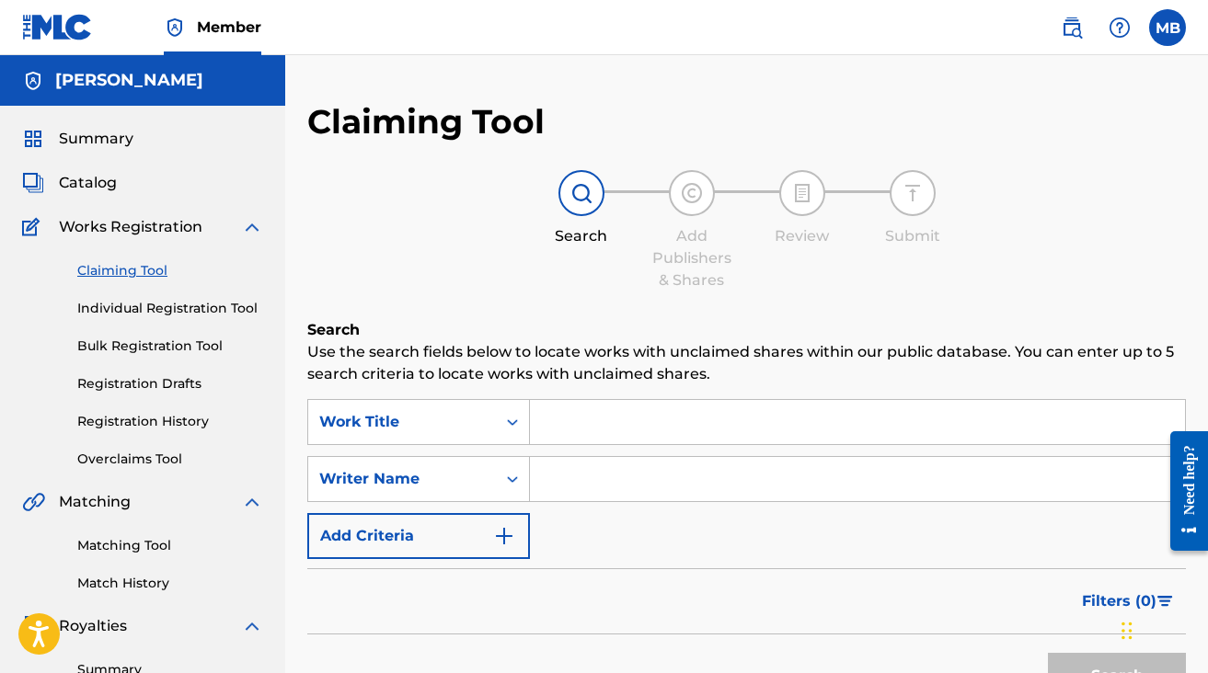
click at [616, 426] on input "Search Form" at bounding box center [857, 422] width 655 height 44
type input "f"
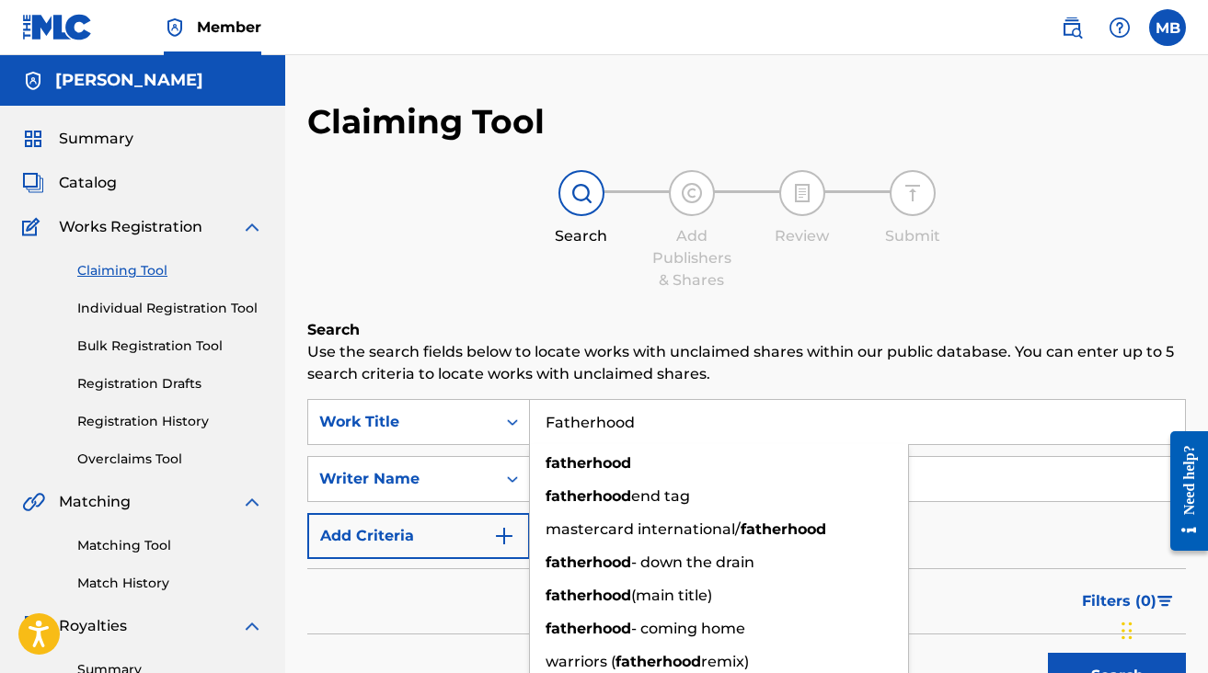
type input "Fatherhood"
click at [692, 359] on p "Use the search fields below to locate works with unclaimed shares within our pu…" at bounding box center [746, 363] width 878 height 44
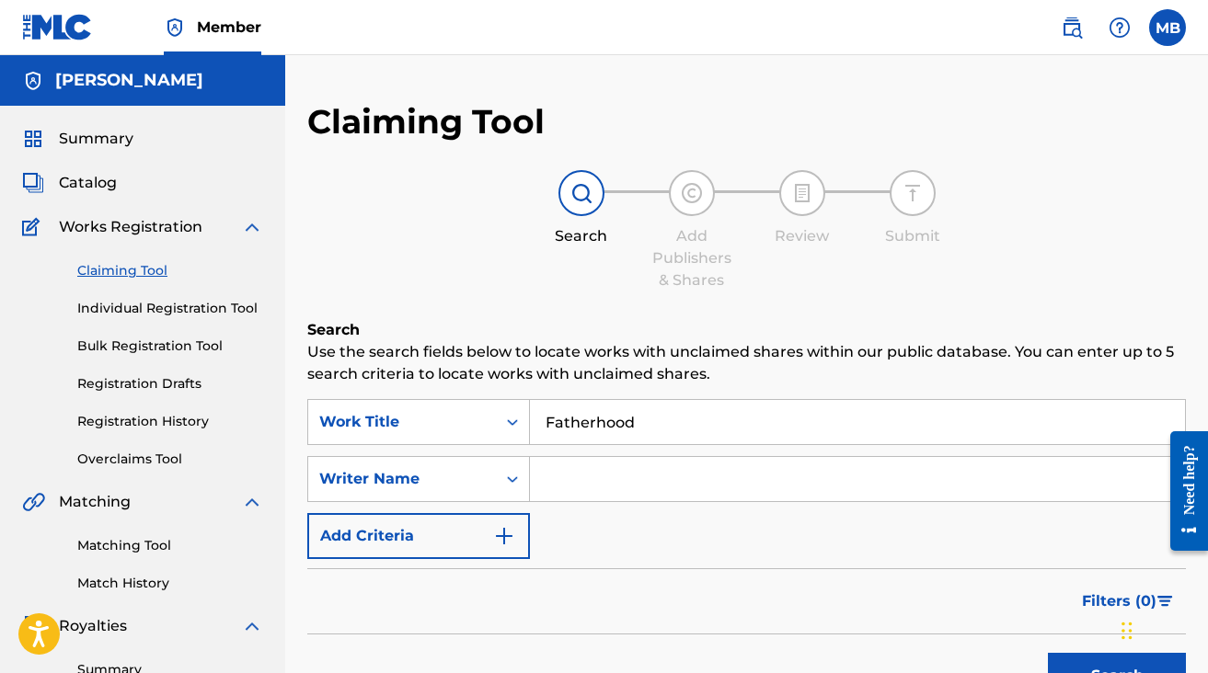
click at [624, 455] on div "SearchWithCriteriab4471563-7992-4735-afb6-fbdb751b9dbf Work Title Fatherhood Se…" at bounding box center [746, 479] width 878 height 160
click at [606, 480] on input "Search Form" at bounding box center [857, 479] width 655 height 44
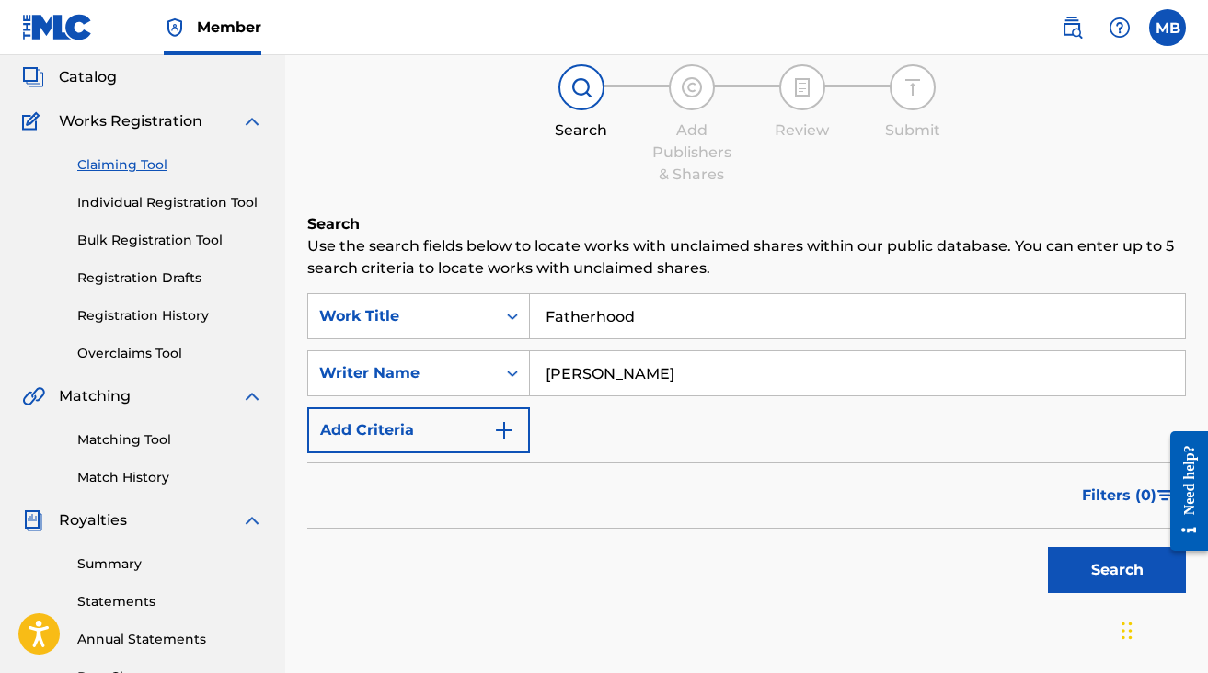
scroll to position [130, 0]
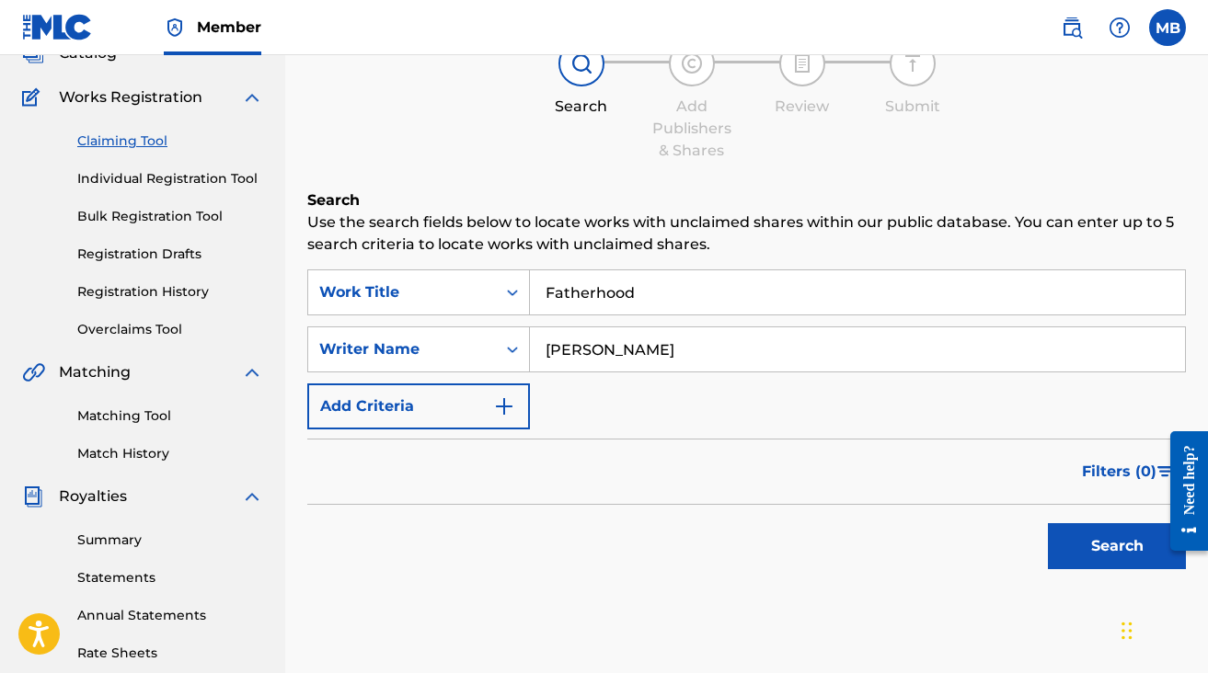
type input "[PERSON_NAME]"
click at [1118, 551] on button "Search" at bounding box center [1117, 546] width 138 height 46
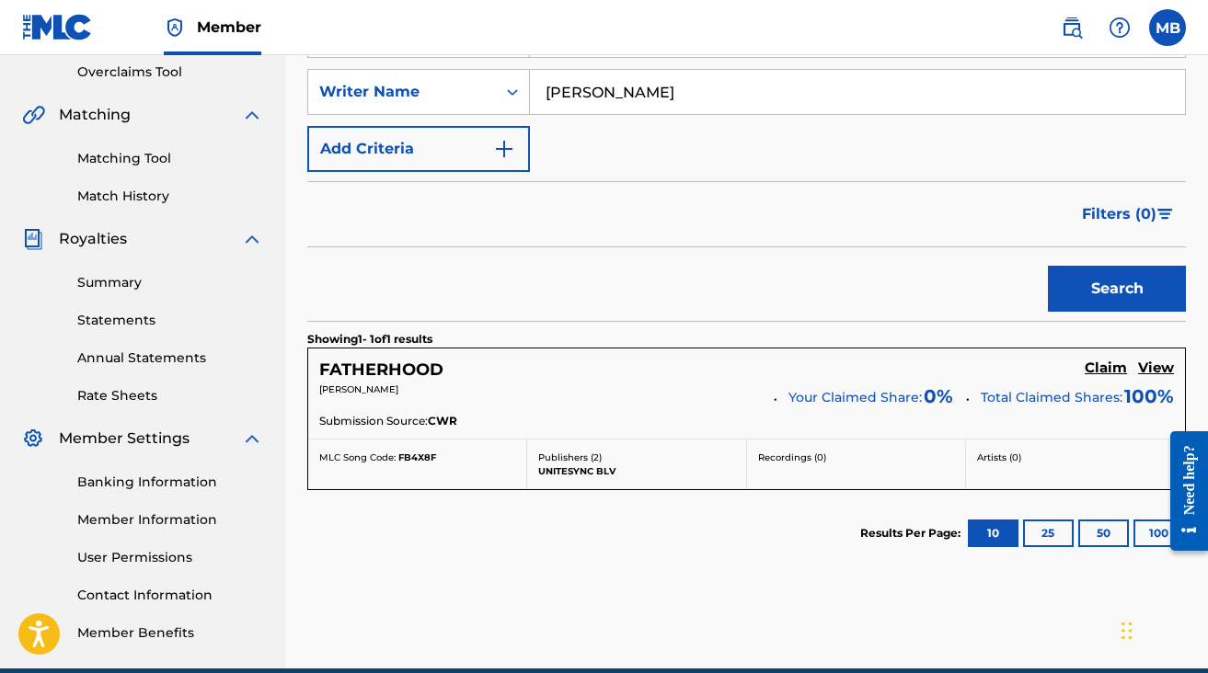
scroll to position [461, 0]
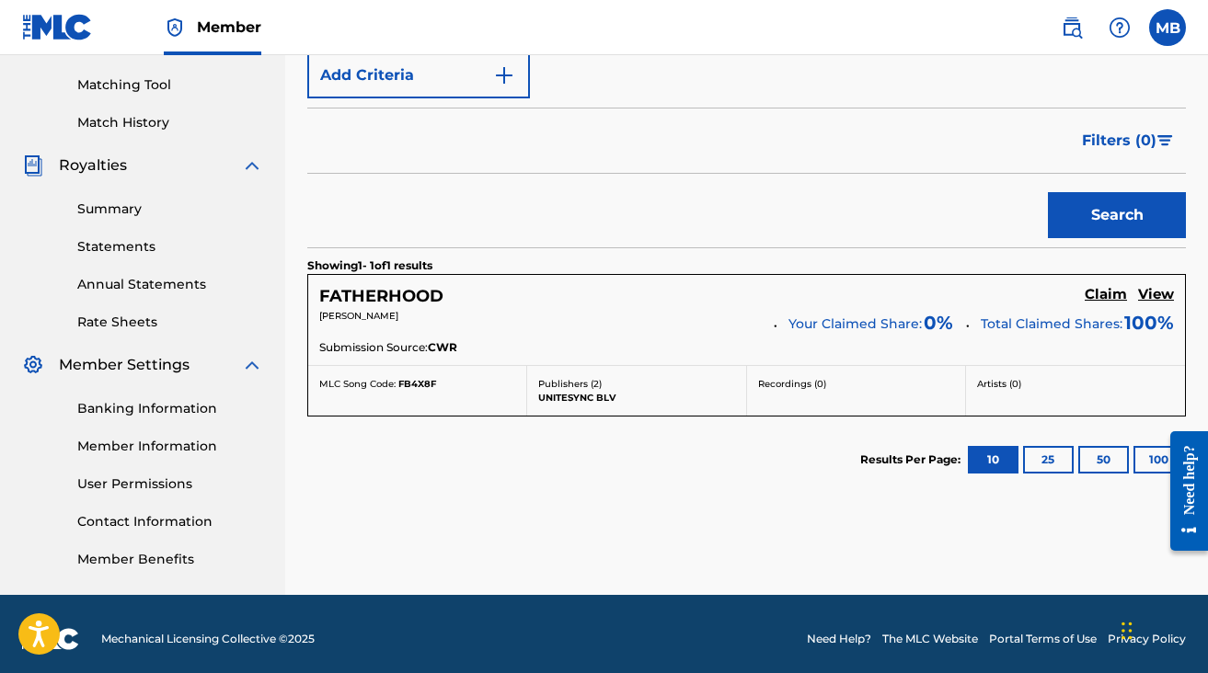
click at [819, 321] on span "Your Claimed Share:" at bounding box center [854, 324] width 133 height 19
click at [1098, 302] on h5 "Claim" at bounding box center [1105, 294] width 42 height 17
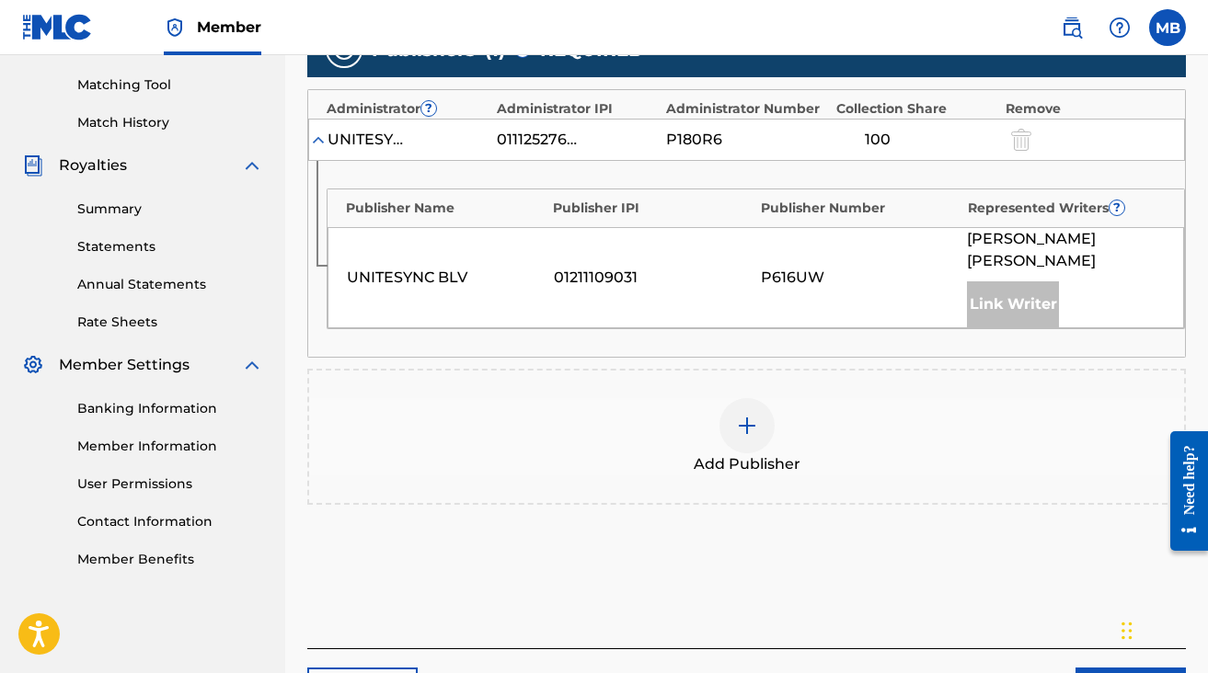
click at [801, 276] on div "P616UW" at bounding box center [860, 278] width 198 height 22
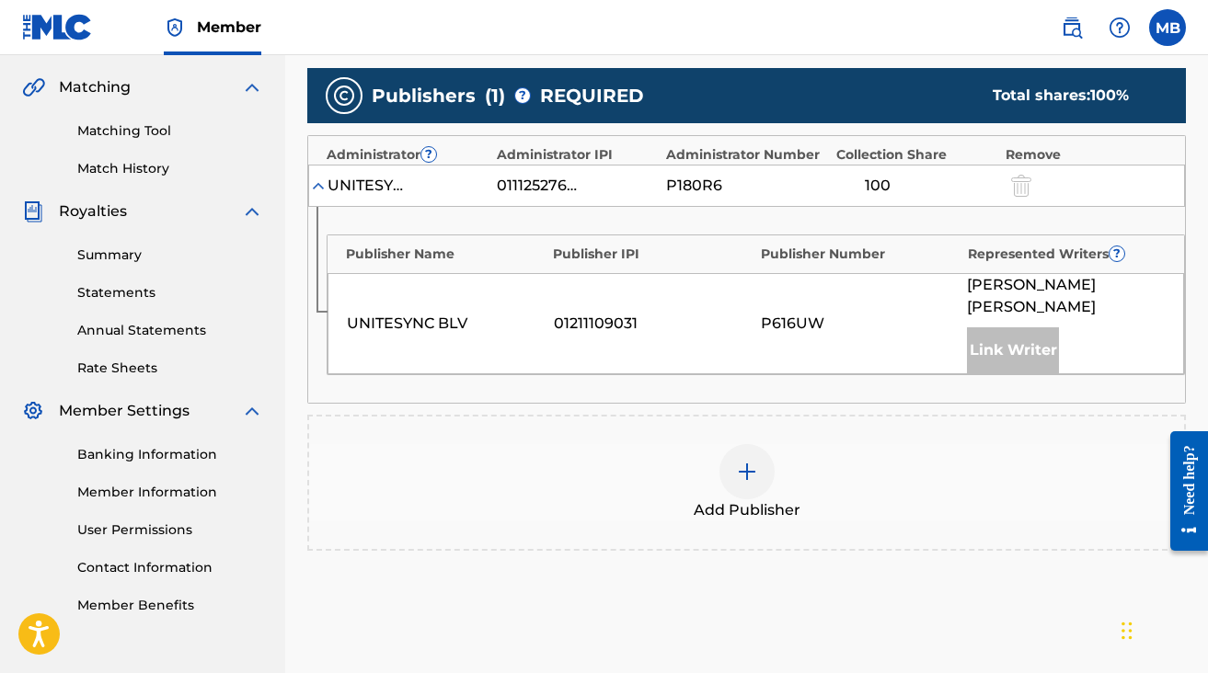
scroll to position [392, 0]
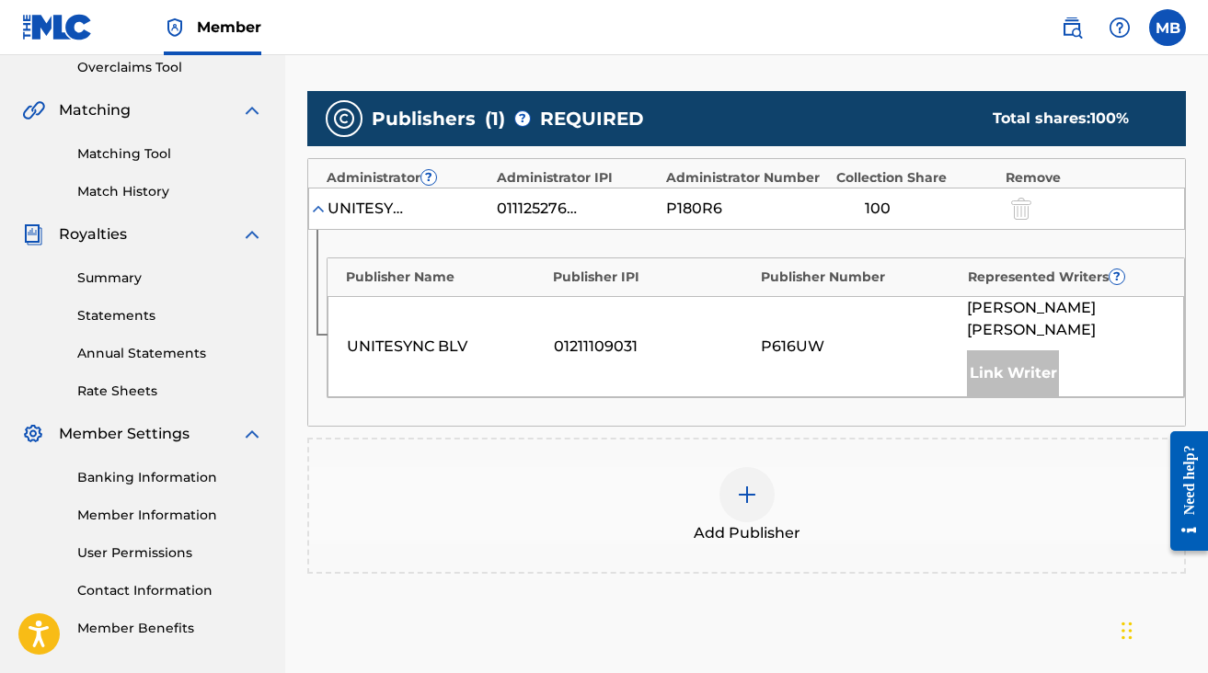
click at [752, 507] on div at bounding box center [746, 494] width 55 height 55
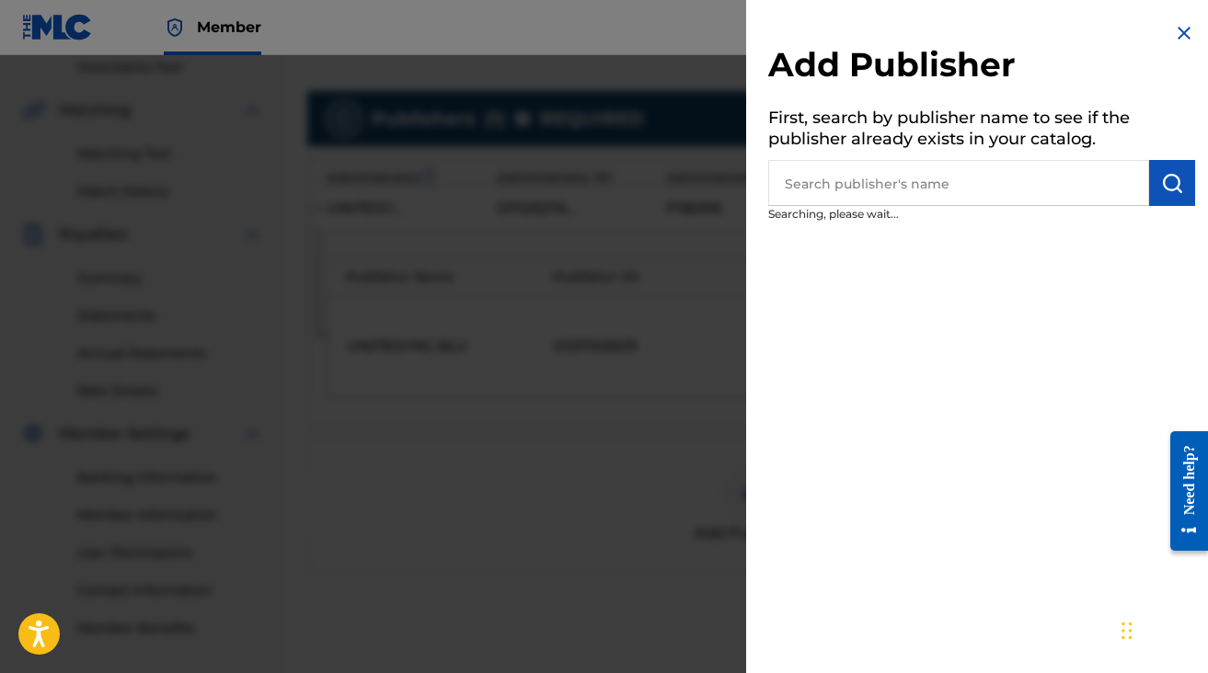
click at [865, 187] on input "text" at bounding box center [958, 183] width 381 height 46
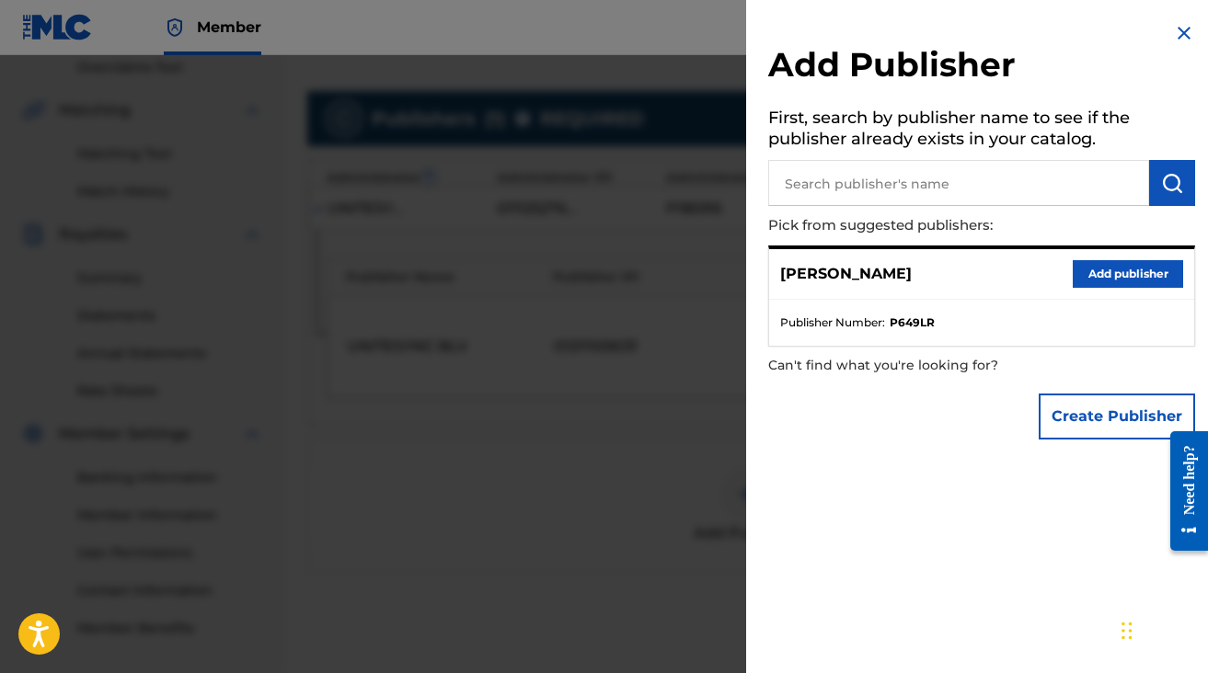
click at [1091, 269] on button "Add publisher" at bounding box center [1127, 274] width 110 height 28
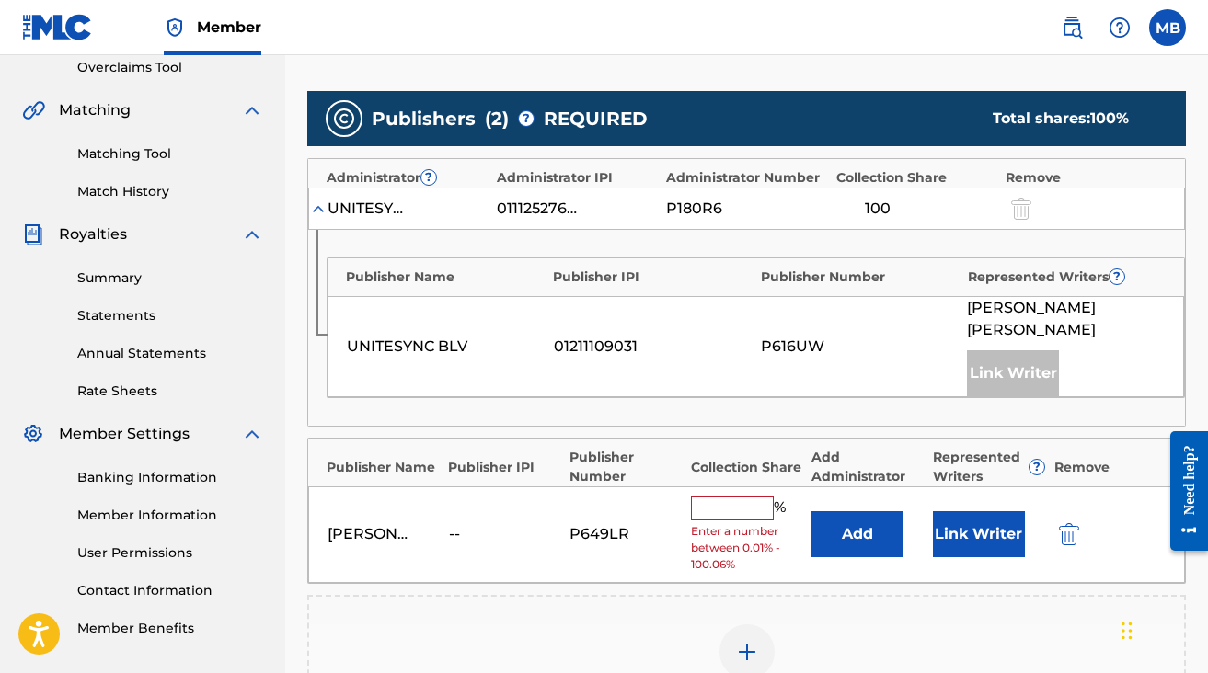
click at [737, 511] on input "text" at bounding box center [732, 509] width 83 height 24
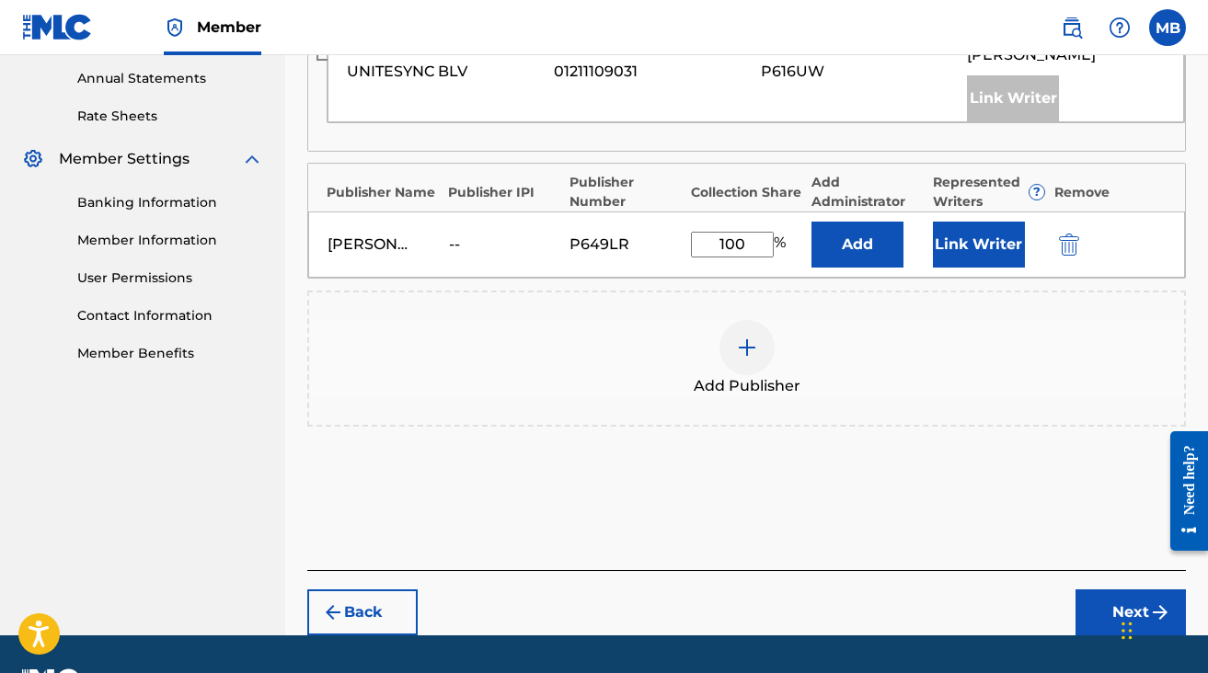
scroll to position [716, 0]
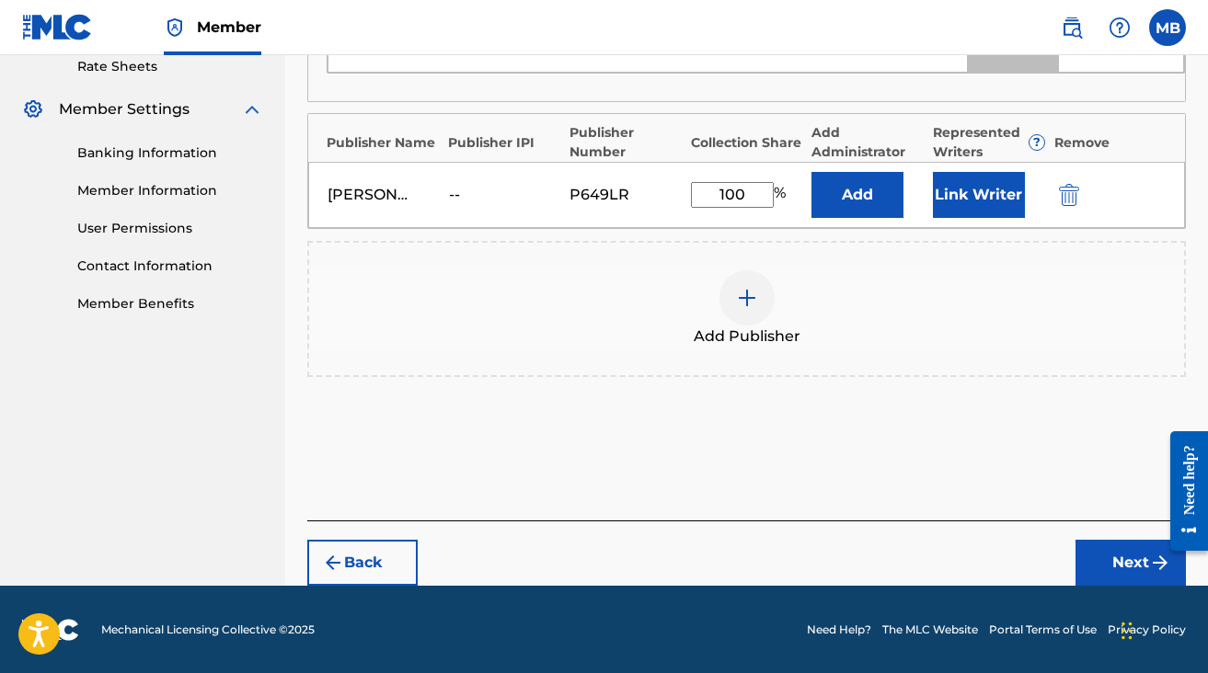
type input "100"
click at [1137, 555] on button "Next" at bounding box center [1130, 563] width 110 height 46
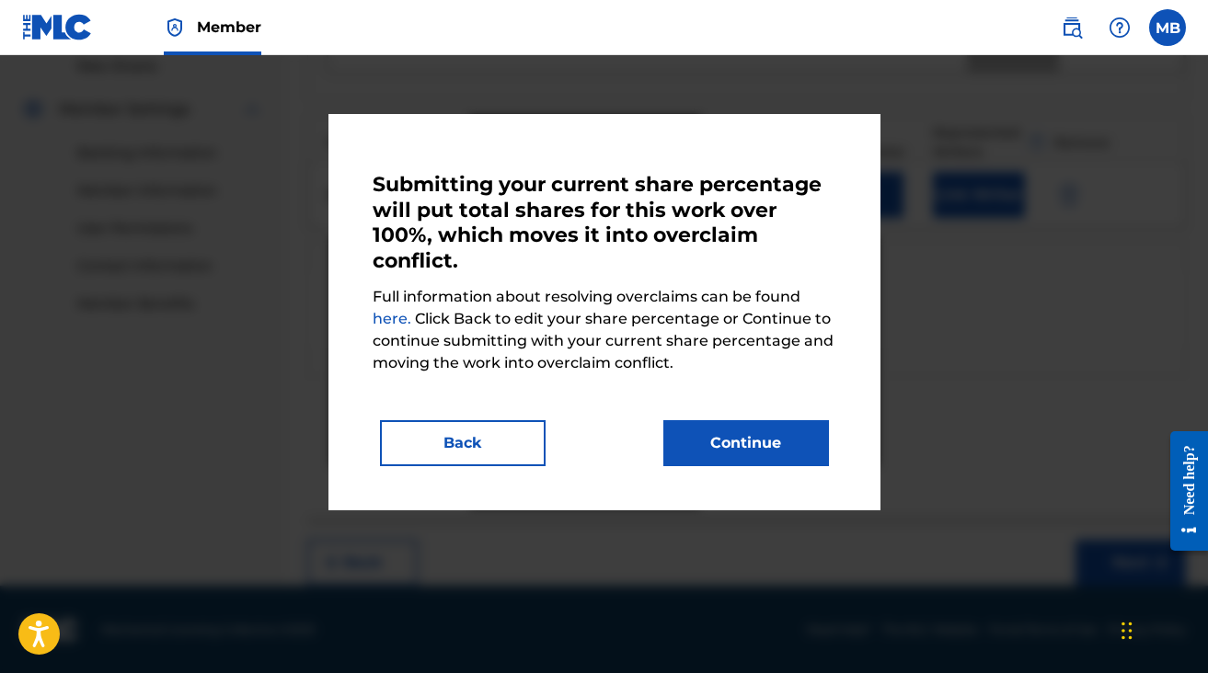
click at [773, 430] on button "Continue" at bounding box center [746, 443] width 166 height 46
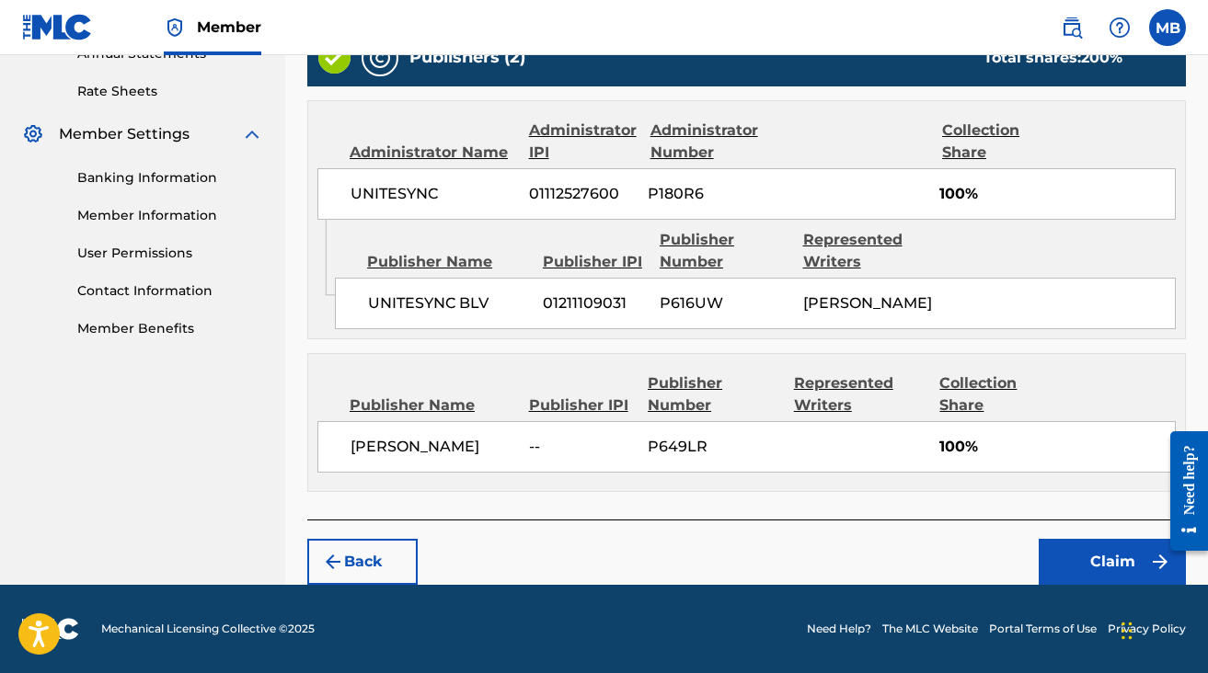
scroll to position [733, 0]
click at [1087, 559] on button "Claim" at bounding box center [1111, 562] width 147 height 46
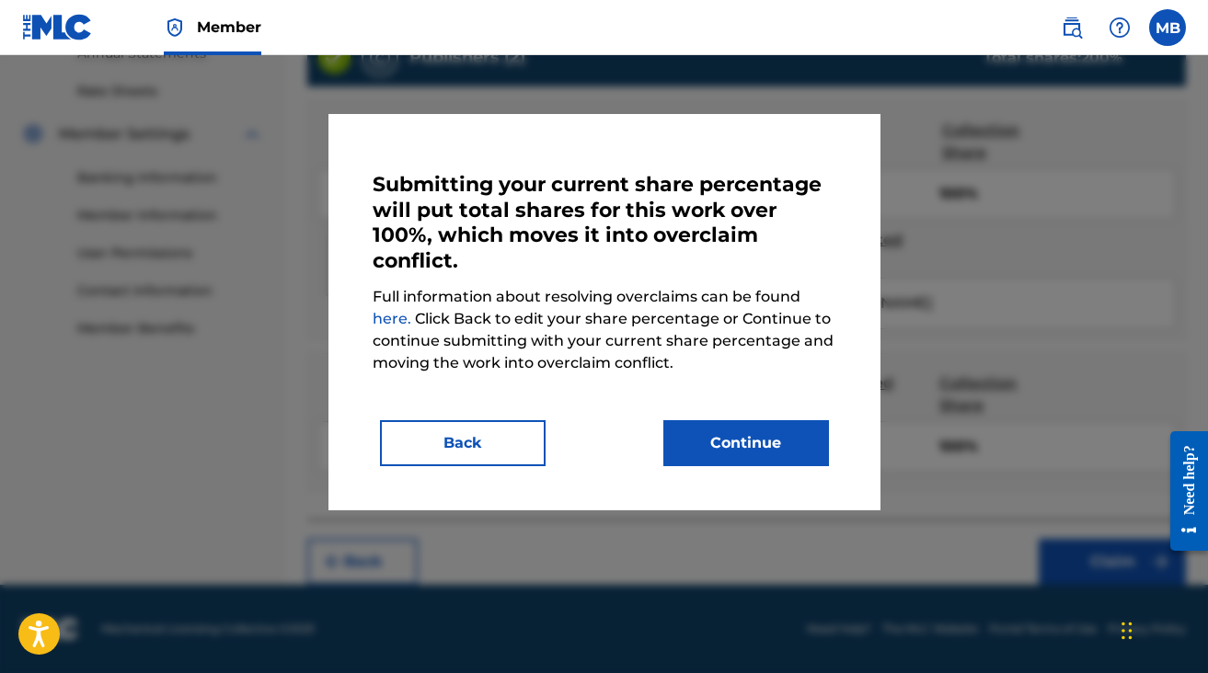
click at [708, 436] on button "Continue" at bounding box center [746, 443] width 166 height 46
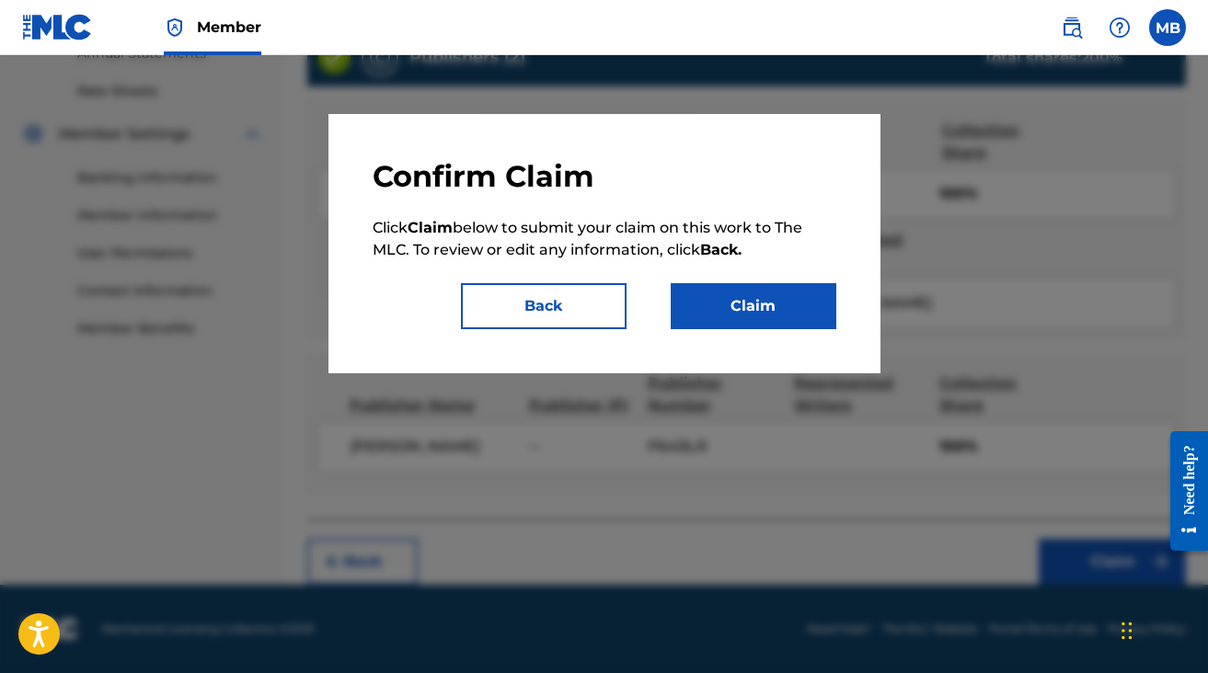
click at [710, 301] on button "Claim" at bounding box center [753, 306] width 166 height 46
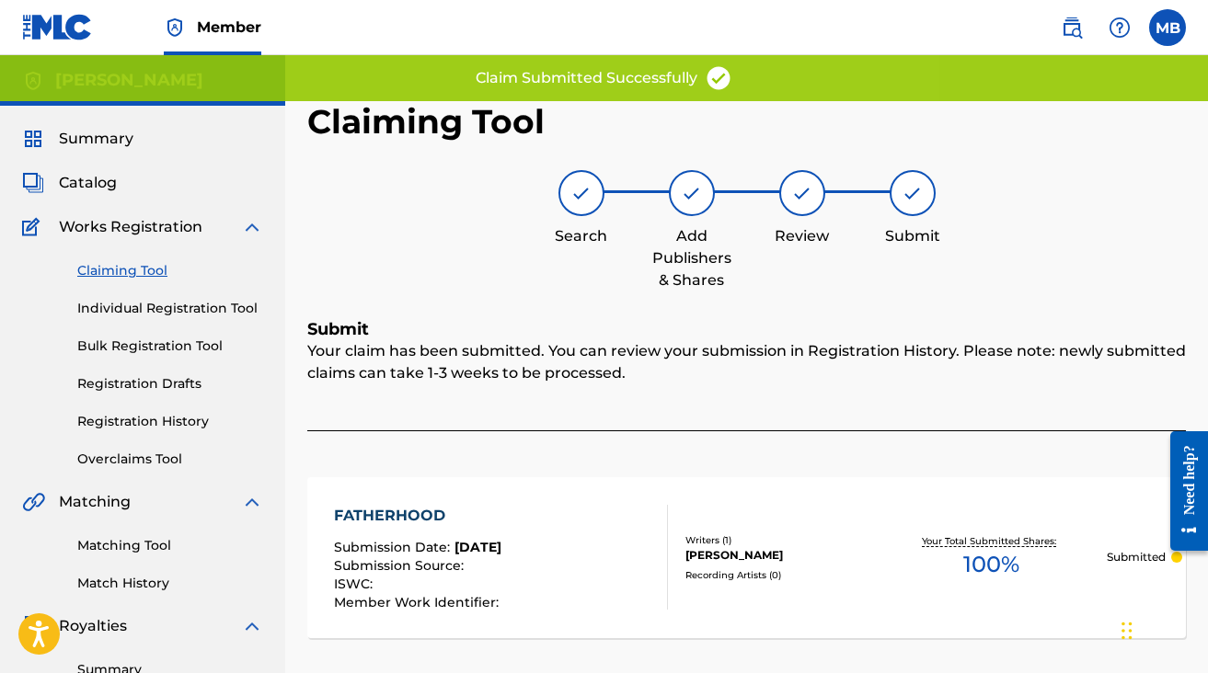
scroll to position [0, 0]
